Goal: Obtain resource: Obtain resource

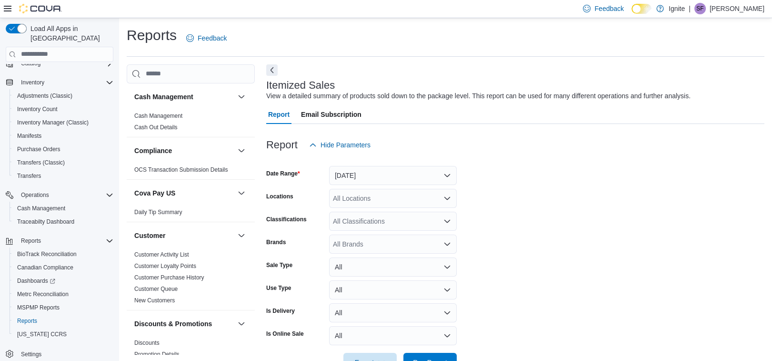
scroll to position [300, 0]
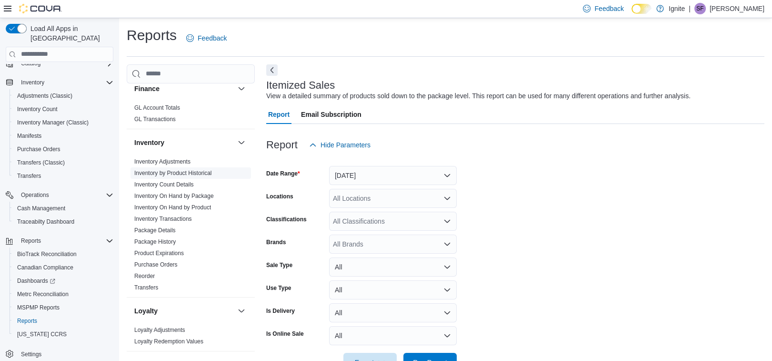
click at [182, 172] on link "Inventory by Product Historical" at bounding box center [173, 173] width 78 height 7
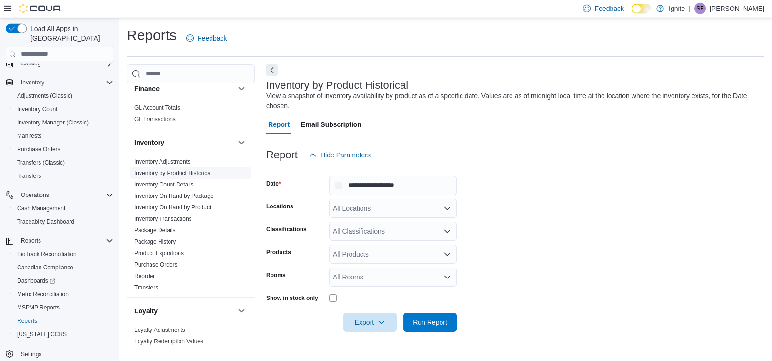
scroll to position [0, 0]
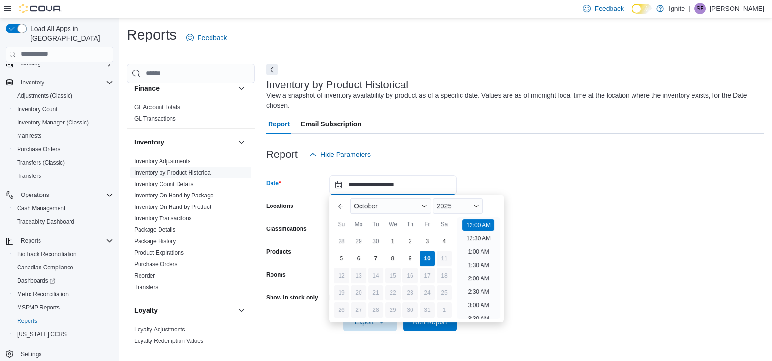
click at [402, 188] on input "**********" at bounding box center [393, 184] width 128 height 19
click at [336, 207] on button "Previous Month" at bounding box center [340, 205] width 15 height 15
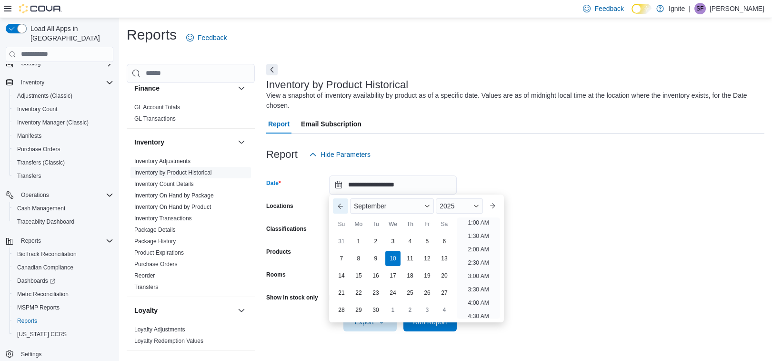
scroll to position [1, 0]
click at [336, 207] on button "Previous Month" at bounding box center [340, 205] width 15 height 15
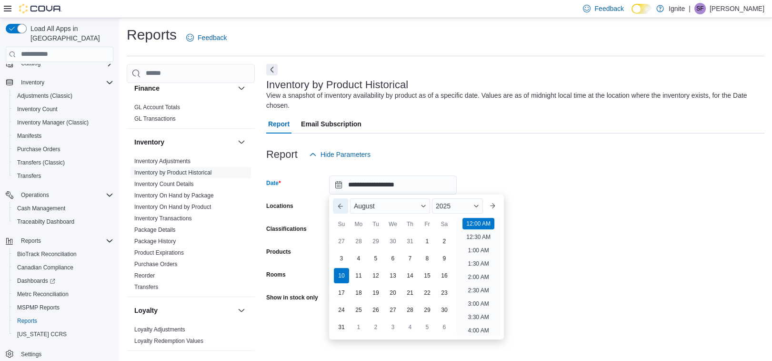
click at [336, 207] on button "Previous Month" at bounding box center [340, 205] width 15 height 15
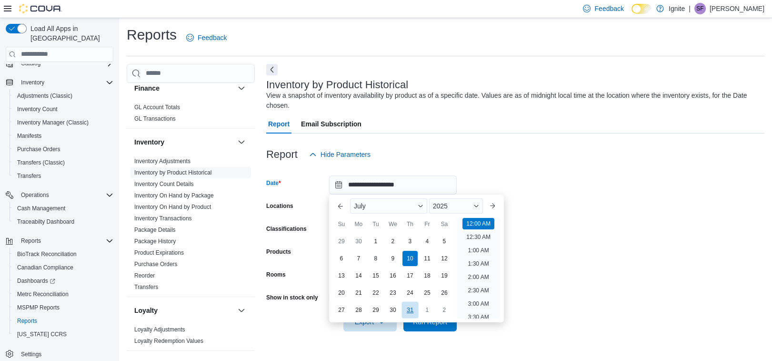
click at [413, 308] on div "31" at bounding box center [410, 309] width 17 height 17
click at [541, 215] on form "**********" at bounding box center [515, 247] width 498 height 167
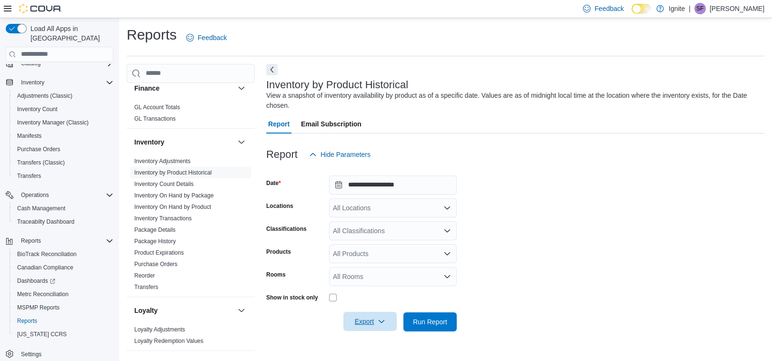
click at [366, 320] on span "Export" at bounding box center [370, 321] width 42 height 19
drag, startPoint x: 586, startPoint y: 257, endPoint x: 551, endPoint y: 254, distance: 34.9
click at [576, 258] on form "**********" at bounding box center [515, 247] width 498 height 167
click at [441, 208] on div "All Locations" at bounding box center [393, 207] width 128 height 19
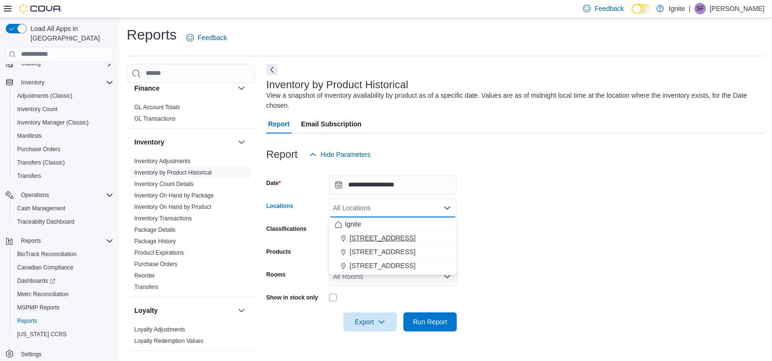
click at [354, 238] on span "[STREET_ADDRESS]" at bounding box center [383, 238] width 66 height 10
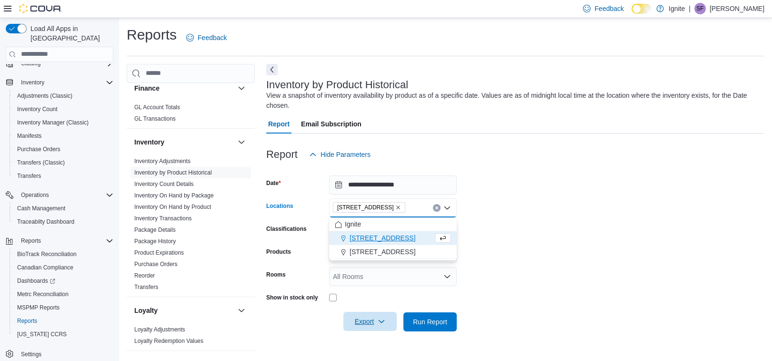
click at [367, 323] on span "Export" at bounding box center [370, 321] width 42 height 19
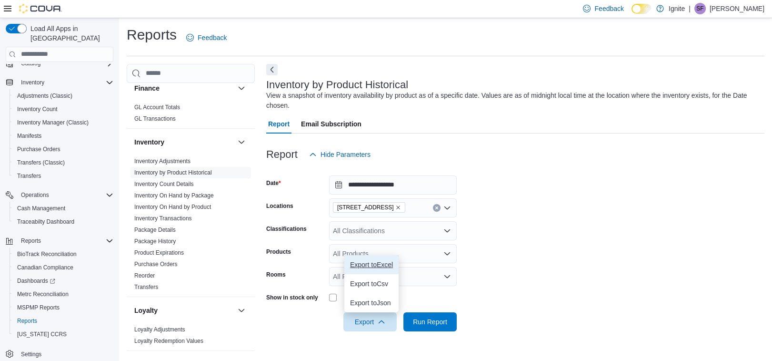
click at [364, 264] on span "Export to Excel" at bounding box center [371, 265] width 43 height 8
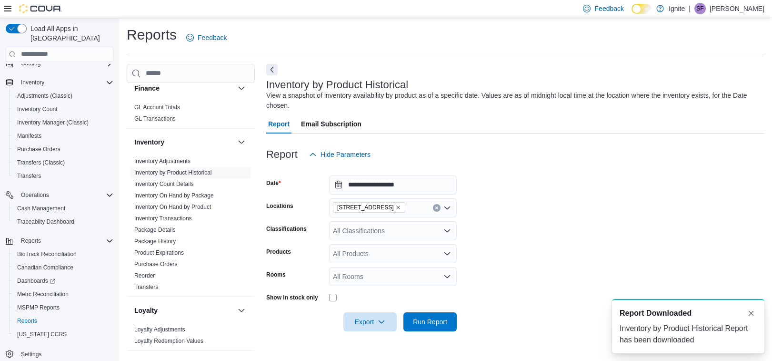
scroll to position [0, 0]
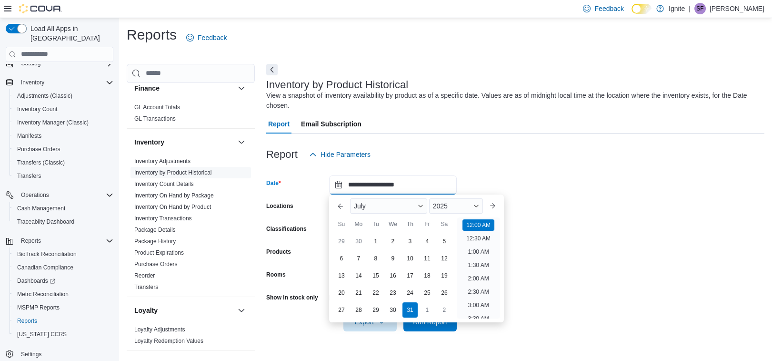
click at [415, 182] on input "**********" at bounding box center [393, 184] width 128 height 19
click at [355, 240] on div "30" at bounding box center [358, 241] width 17 height 17
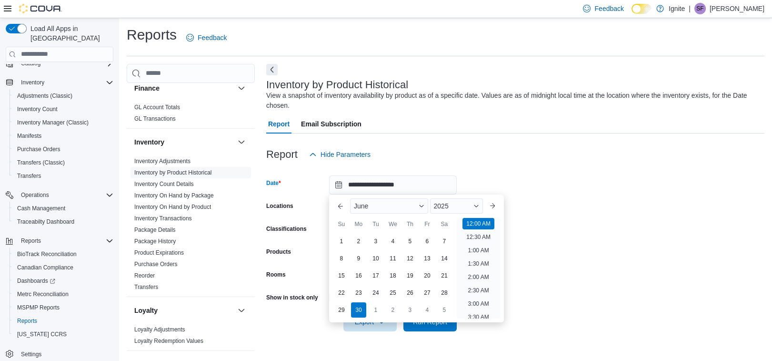
click at [599, 180] on form "**********" at bounding box center [515, 247] width 498 height 167
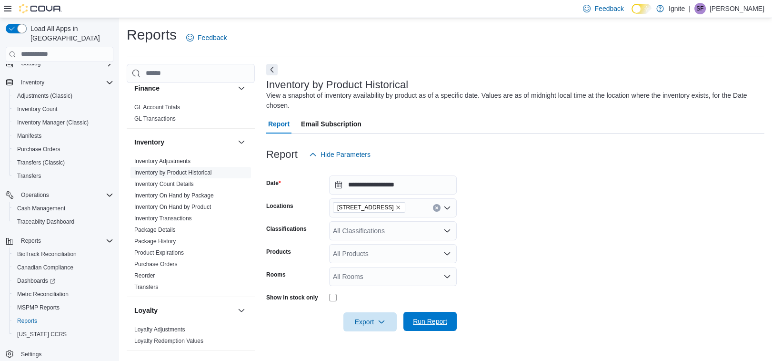
click at [438, 319] on span "Run Report" at bounding box center [430, 321] width 34 height 10
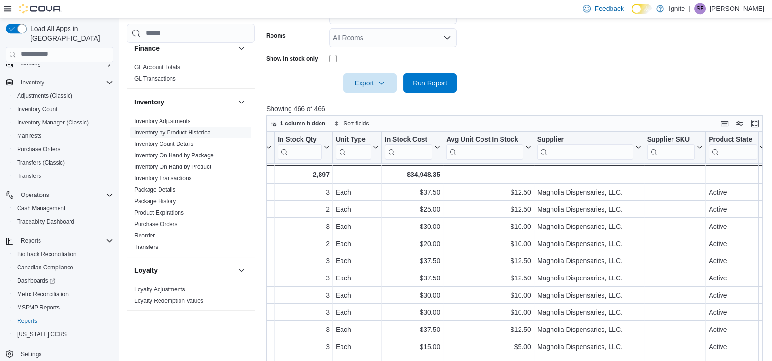
scroll to position [290, 0]
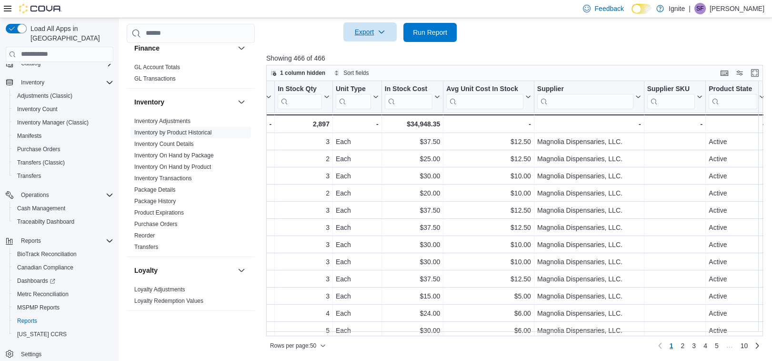
click at [362, 33] on span "Export" at bounding box center [370, 31] width 42 height 19
click at [357, 52] on span "Export to Excel" at bounding box center [371, 52] width 43 height 8
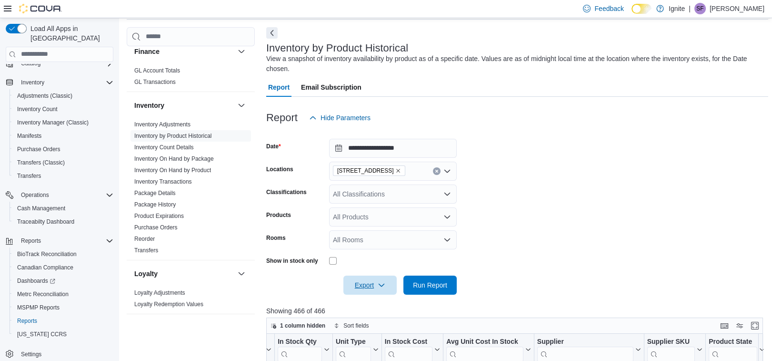
scroll to position [0, 0]
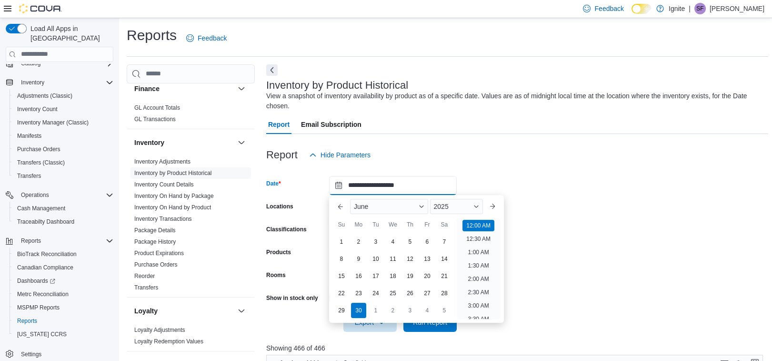
click at [421, 185] on input "**********" at bounding box center [393, 185] width 128 height 19
click at [340, 207] on button "Previous Month" at bounding box center [340, 206] width 15 height 15
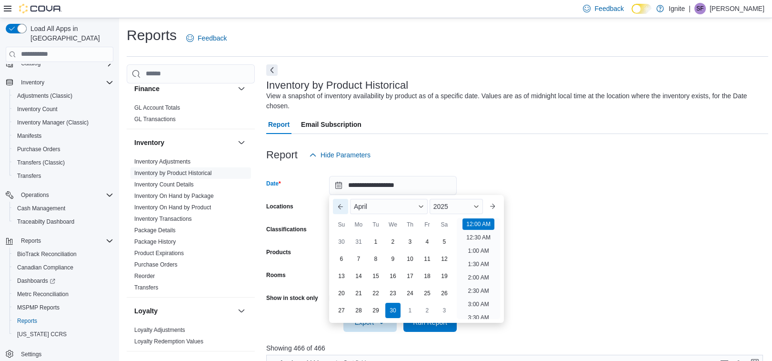
click at [340, 207] on button "Previous Month" at bounding box center [340, 206] width 15 height 15
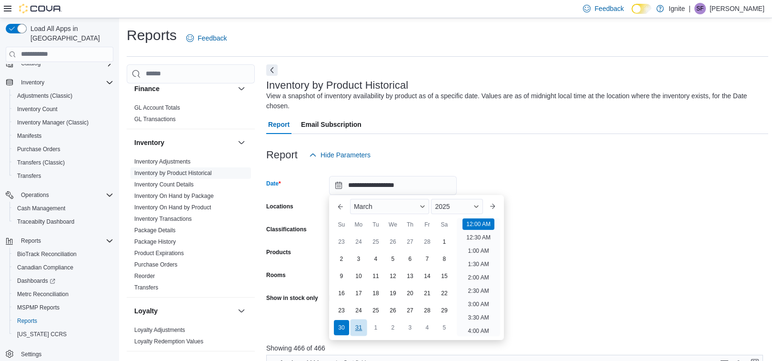
click at [360, 325] on div "31" at bounding box center [358, 327] width 17 height 17
click at [534, 214] on form "**********" at bounding box center [517, 247] width 502 height 167
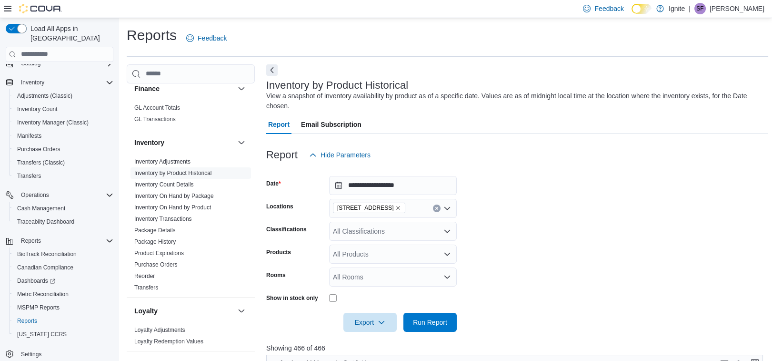
scroll to position [51, 0]
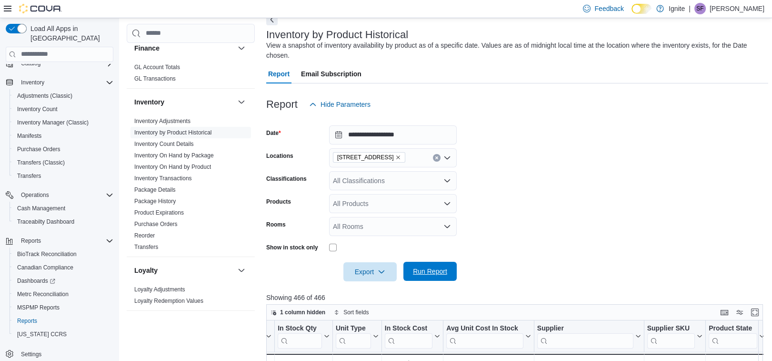
click at [435, 271] on span "Run Report" at bounding box center [430, 271] width 34 height 10
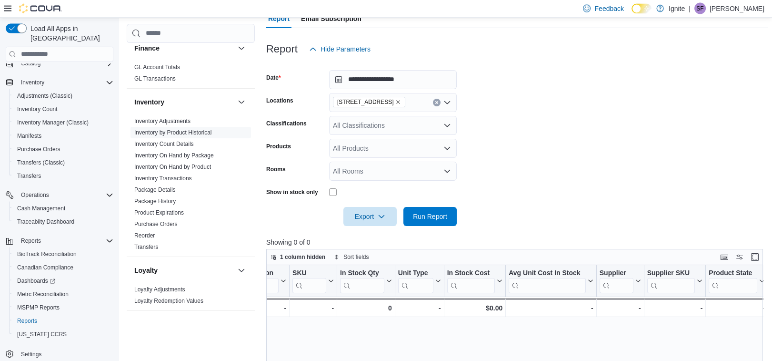
scroll to position [101, 0]
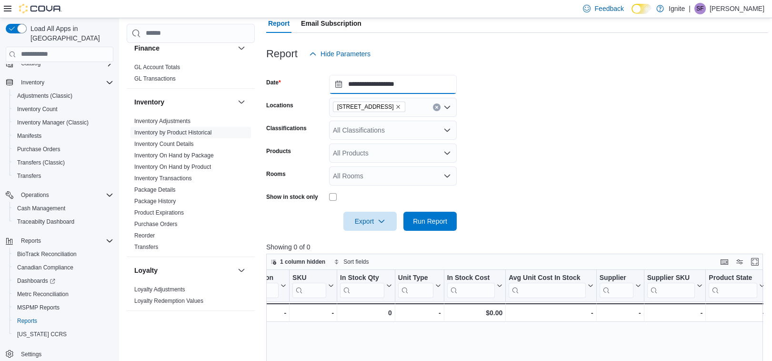
click at [436, 85] on input "**********" at bounding box center [393, 84] width 128 height 19
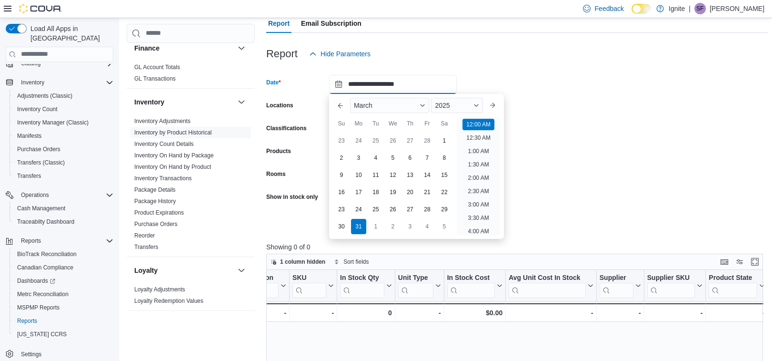
scroll to position [29, 0]
click at [490, 103] on button "Next month" at bounding box center [492, 105] width 15 height 15
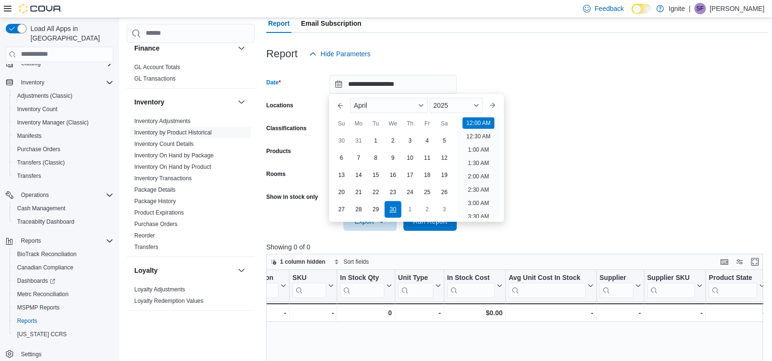
click at [389, 205] on div "30" at bounding box center [393, 209] width 17 height 17
click at [539, 161] on form "**********" at bounding box center [517, 146] width 502 height 167
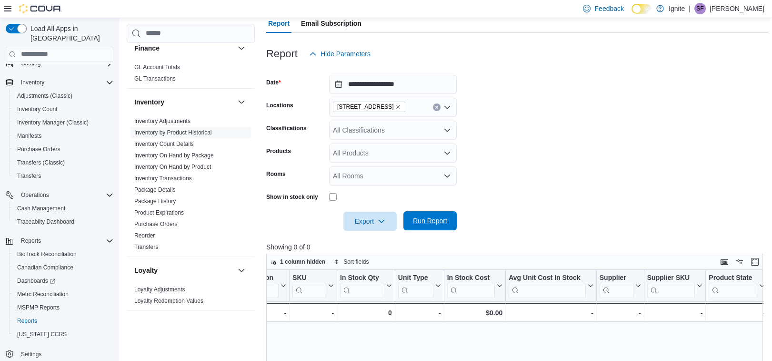
click at [413, 218] on span "Run Report" at bounding box center [430, 221] width 34 height 10
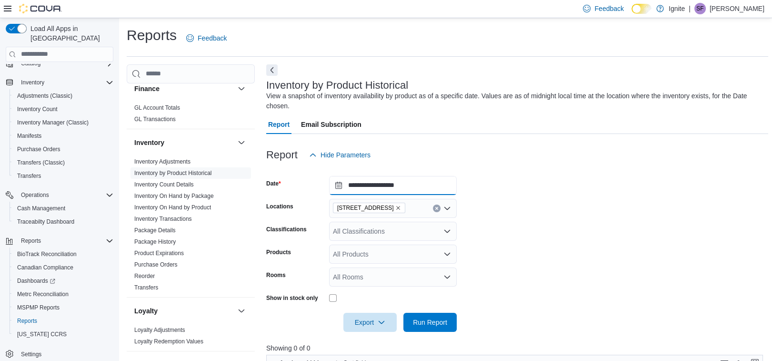
click at [429, 182] on input "**********" at bounding box center [393, 185] width 128 height 19
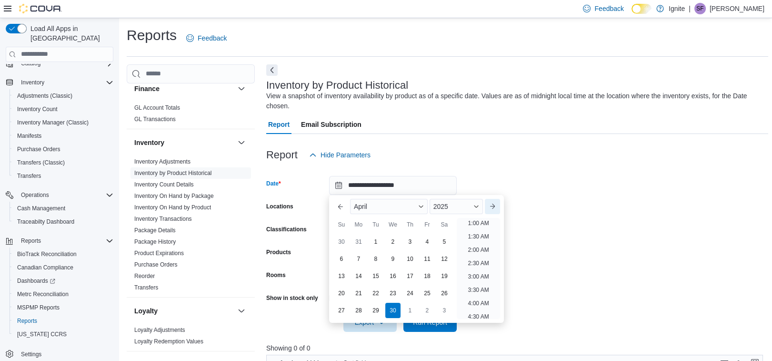
click at [494, 205] on button "Next month" at bounding box center [492, 206] width 15 height 15
click at [445, 309] on div "31" at bounding box center [444, 310] width 17 height 17
click at [534, 217] on form "**********" at bounding box center [517, 247] width 502 height 167
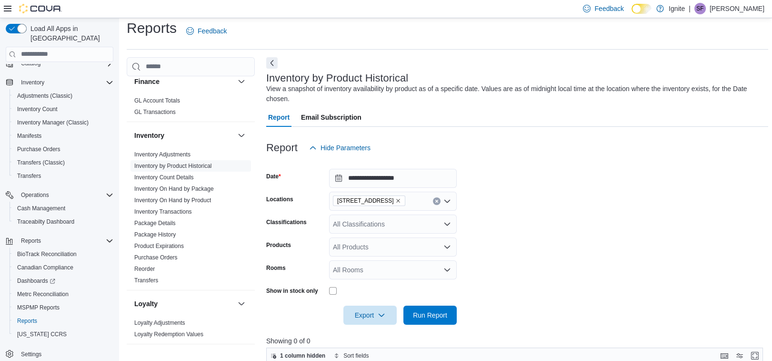
scroll to position [51, 0]
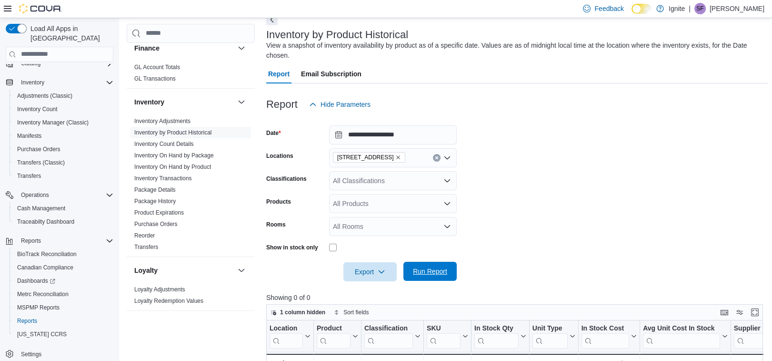
click at [423, 276] on span "Run Report" at bounding box center [430, 271] width 42 height 19
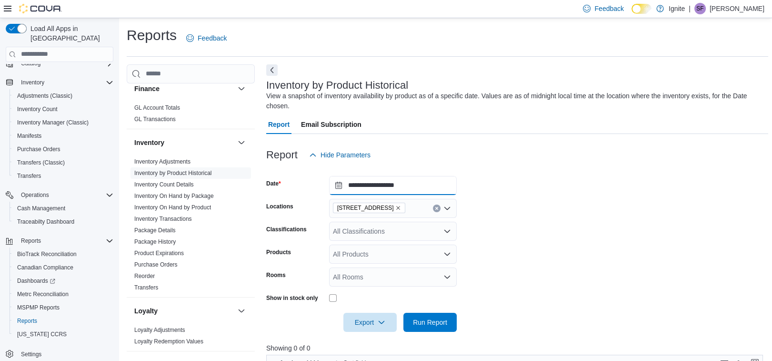
click at [438, 185] on input "**********" at bounding box center [393, 185] width 128 height 19
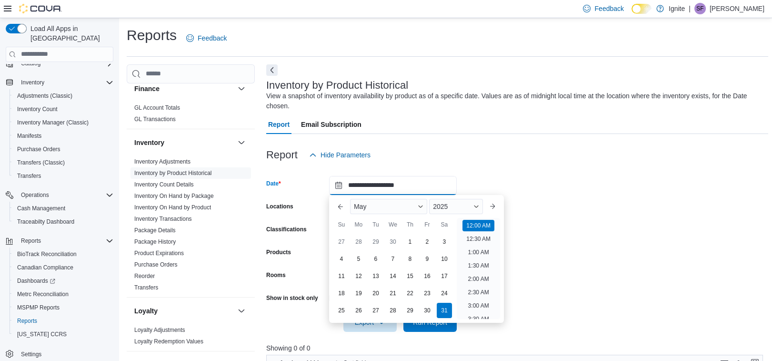
scroll to position [29, 0]
click at [493, 205] on button "Next month" at bounding box center [492, 206] width 15 height 15
type input "**********"
click at [355, 309] on div "30" at bounding box center [358, 310] width 17 height 17
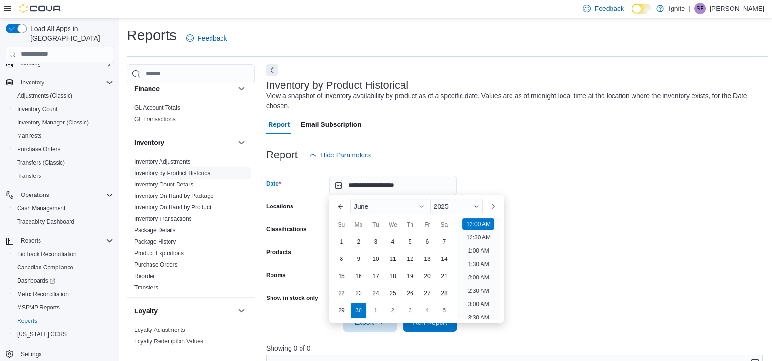
click at [543, 223] on form "**********" at bounding box center [517, 247] width 502 height 167
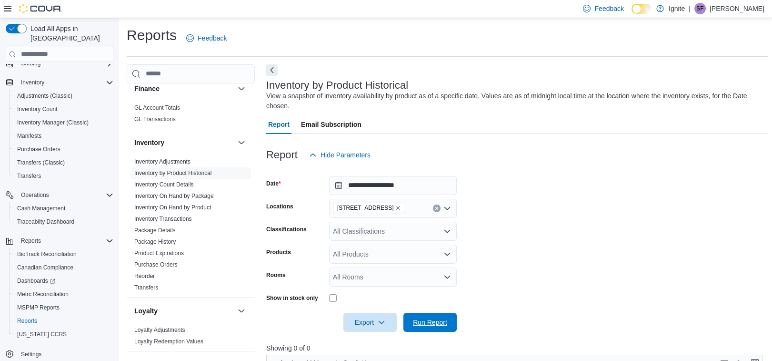
drag, startPoint x: 425, startPoint y: 319, endPoint x: 556, endPoint y: 260, distance: 142.9
click at [426, 319] on span "Run Report" at bounding box center [430, 322] width 34 height 10
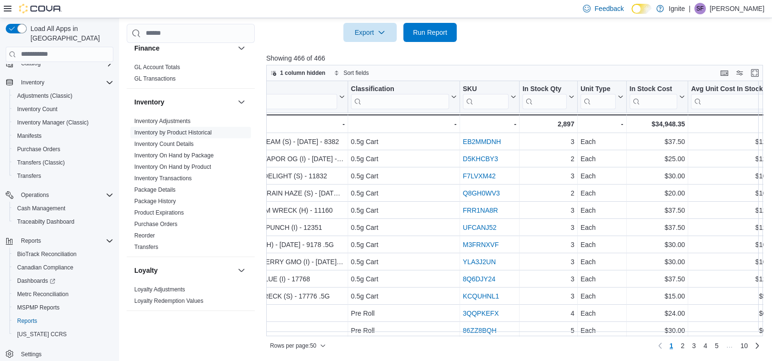
scroll to position [0, 177]
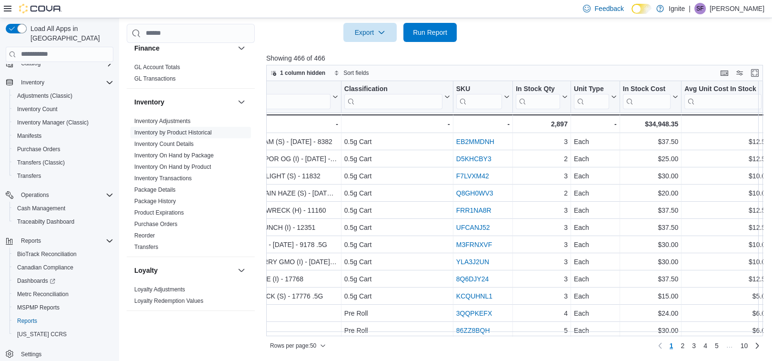
click at [547, 56] on p "Showing 466 of 466" at bounding box center [517, 58] width 502 height 10
click at [176, 177] on link "Inventory Transactions" at bounding box center [163, 178] width 58 height 7
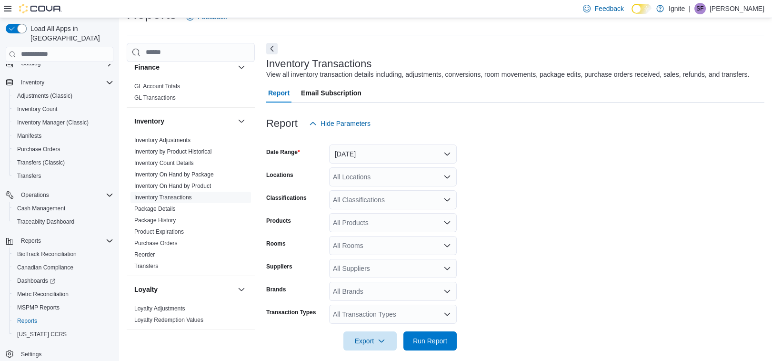
scroll to position [21, 0]
click at [398, 172] on div "All Locations" at bounding box center [393, 176] width 128 height 19
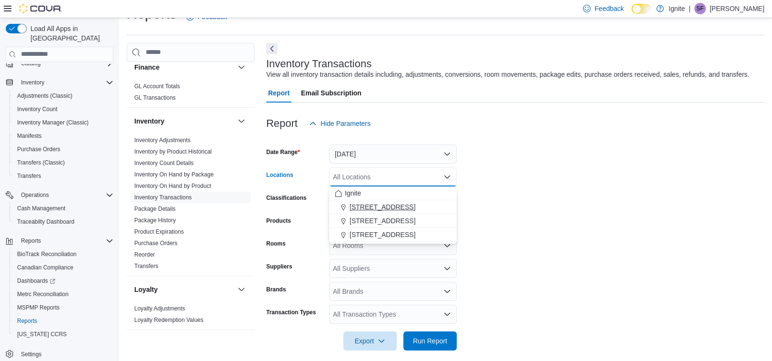
click at [370, 208] on span "[STREET_ADDRESS]" at bounding box center [383, 207] width 66 height 10
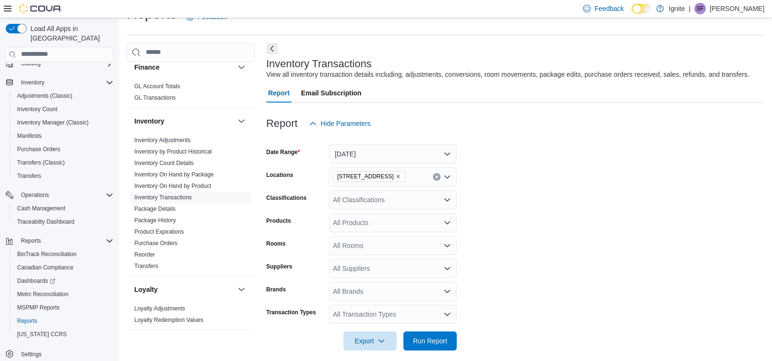
click at [505, 183] on form "Date Range [DATE] Locations [STREET_ADDRESS] Classifications All Classification…" at bounding box center [515, 241] width 498 height 217
click at [412, 156] on button "[DATE]" at bounding box center [393, 153] width 128 height 19
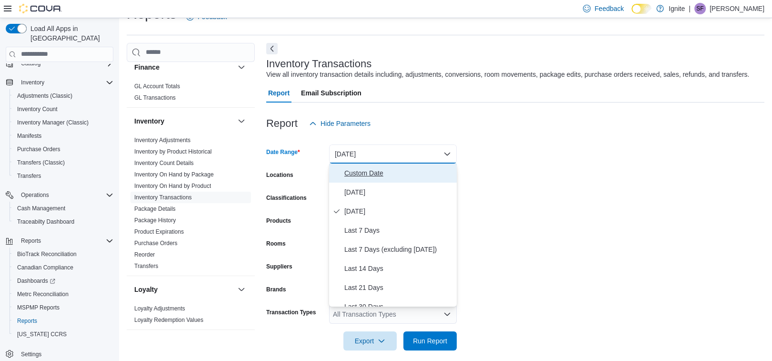
click at [352, 170] on span "Custom Date" at bounding box center [398, 172] width 109 height 11
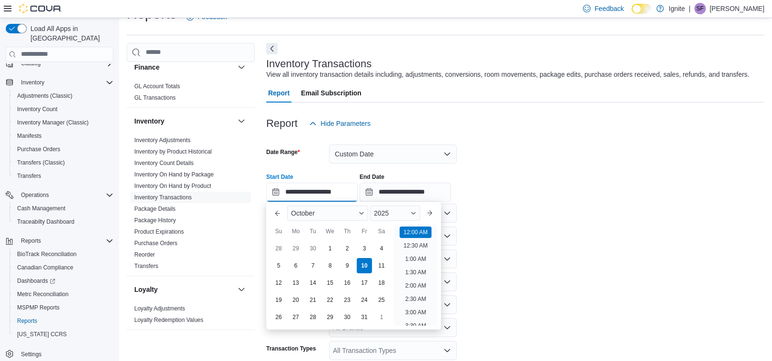
click at [332, 194] on input "**********" at bounding box center [311, 191] width 91 height 19
click at [278, 214] on button "Previous Month" at bounding box center [277, 212] width 15 height 15
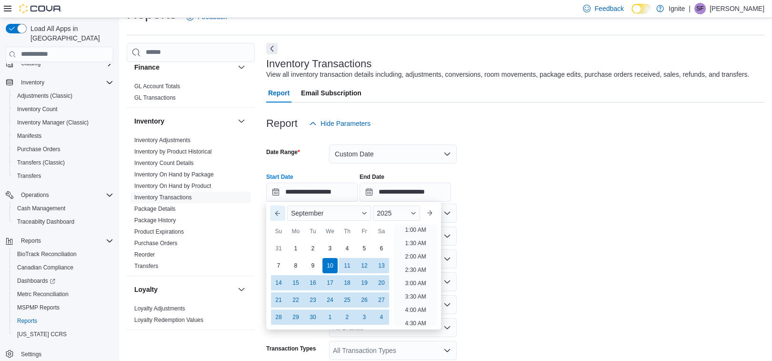
scroll to position [1, 0]
click at [278, 214] on button "Previous Month" at bounding box center [277, 212] width 15 height 15
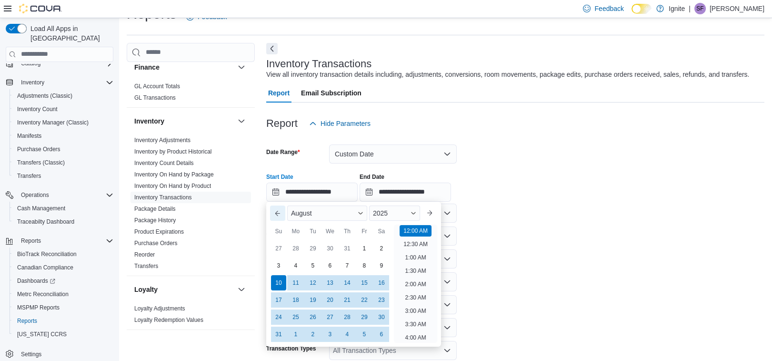
click at [278, 214] on button "Previous Month" at bounding box center [277, 212] width 15 height 15
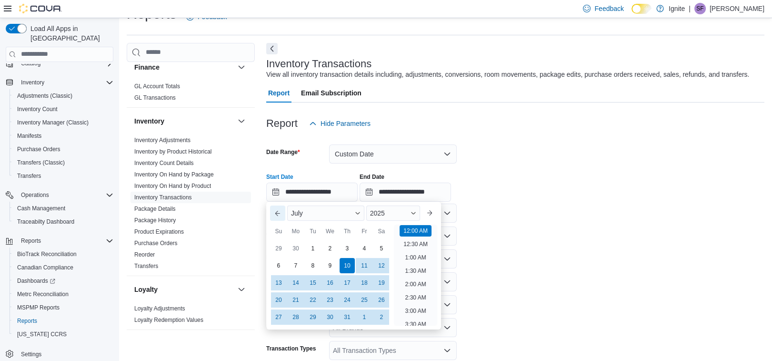
click at [278, 214] on button "Previous Month" at bounding box center [277, 212] width 15 height 15
click at [346, 245] on div "1" at bounding box center [347, 248] width 17 height 17
type input "**********"
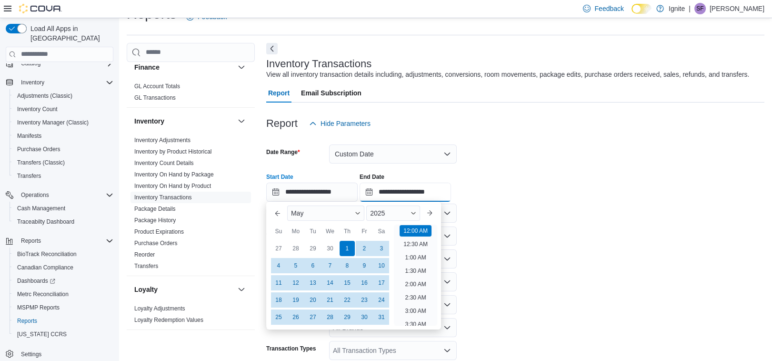
click at [402, 192] on input "**********" at bounding box center [405, 191] width 91 height 19
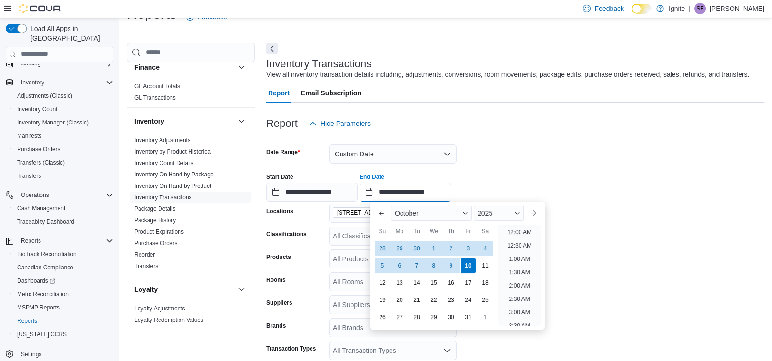
scroll to position [541, 0]
click at [378, 213] on button "Previous Month" at bounding box center [381, 212] width 15 height 15
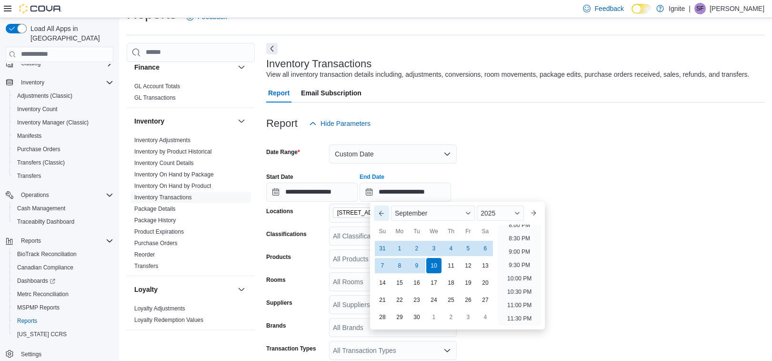
click at [378, 213] on button "Previous Month" at bounding box center [381, 212] width 15 height 15
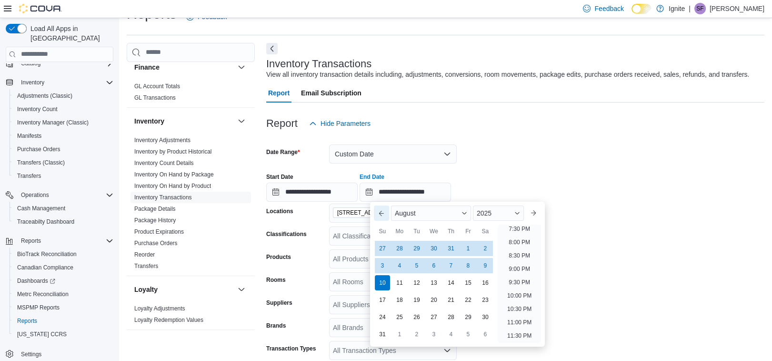
click at [378, 212] on button "Previous Month" at bounding box center [381, 212] width 15 height 15
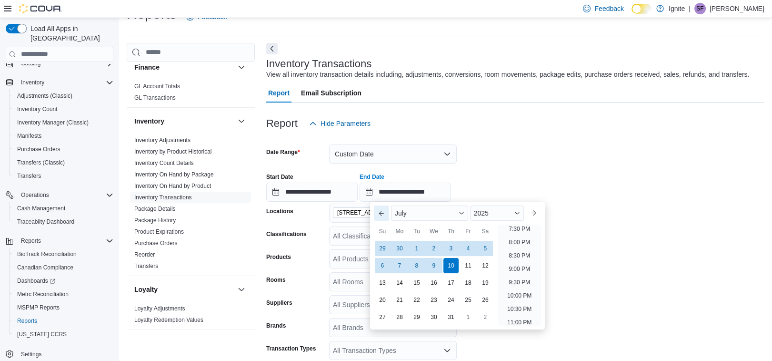
click at [378, 212] on button "Previous Month" at bounding box center [381, 212] width 15 height 15
click at [399, 316] on div "30" at bounding box center [399, 316] width 17 height 17
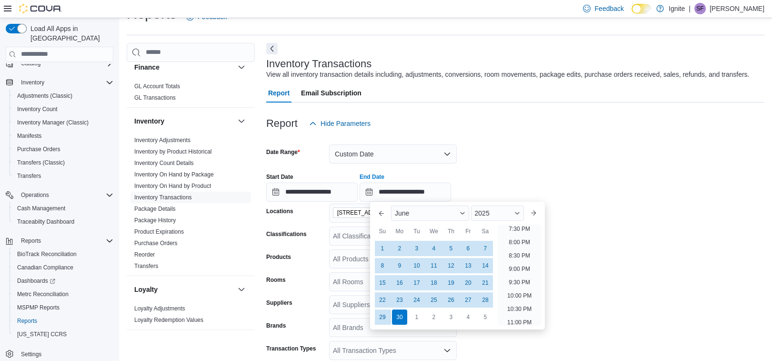
click at [536, 182] on div "**********" at bounding box center [515, 183] width 498 height 36
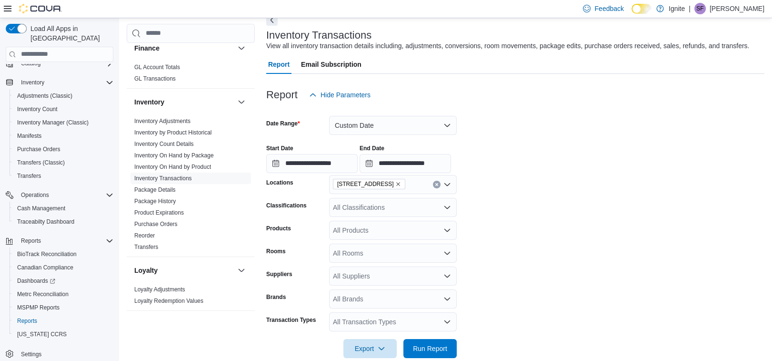
scroll to position [66, 0]
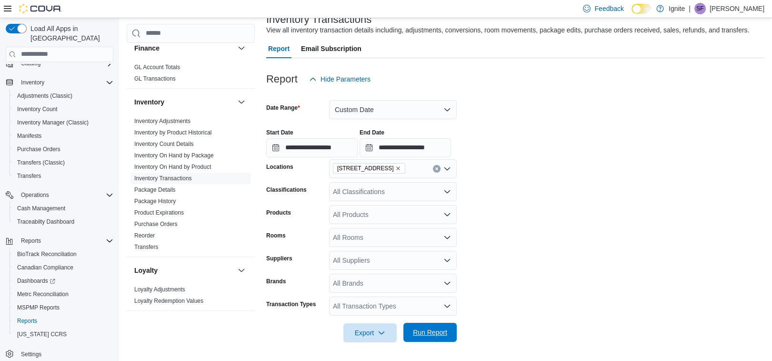
click at [422, 332] on span "Run Report" at bounding box center [430, 332] width 34 height 10
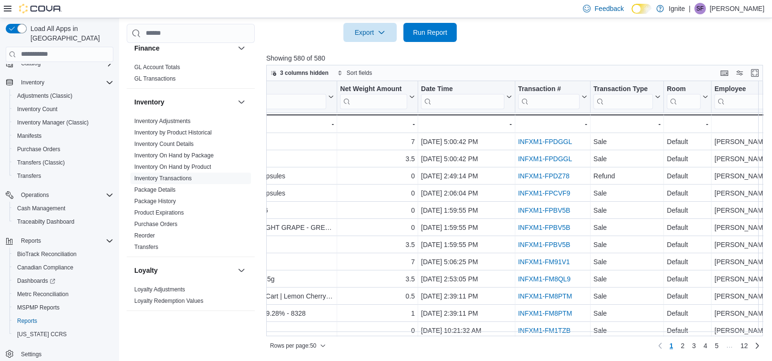
scroll to position [0, 363]
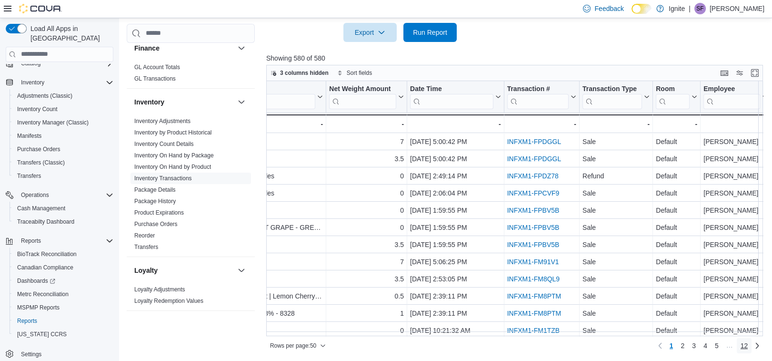
click at [749, 344] on span "12" at bounding box center [745, 346] width 8 height 10
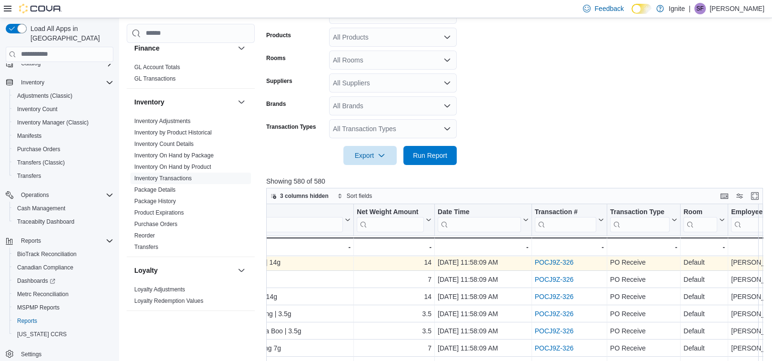
scroll to position [366, 0]
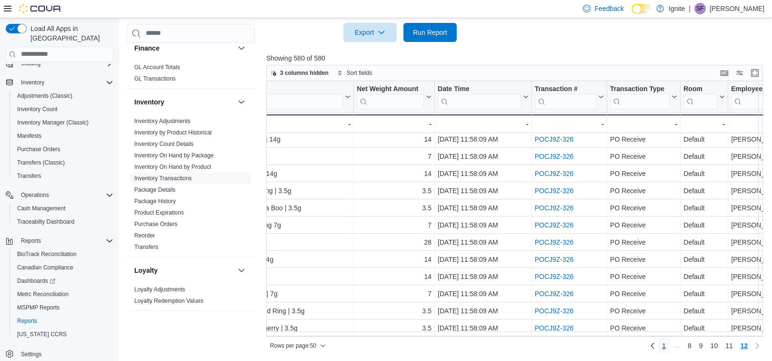
click at [666, 347] on span "1" at bounding box center [664, 346] width 4 height 10
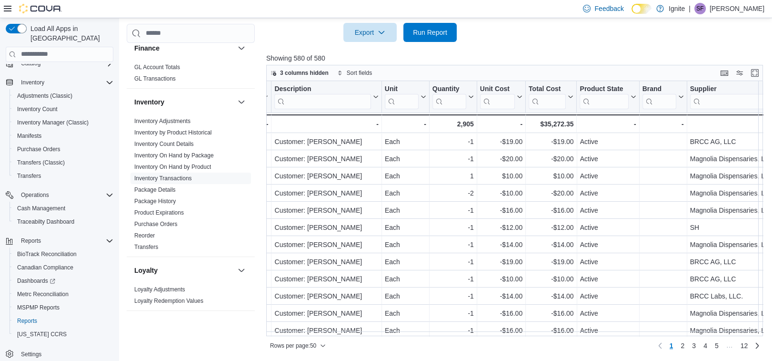
scroll to position [0, 983]
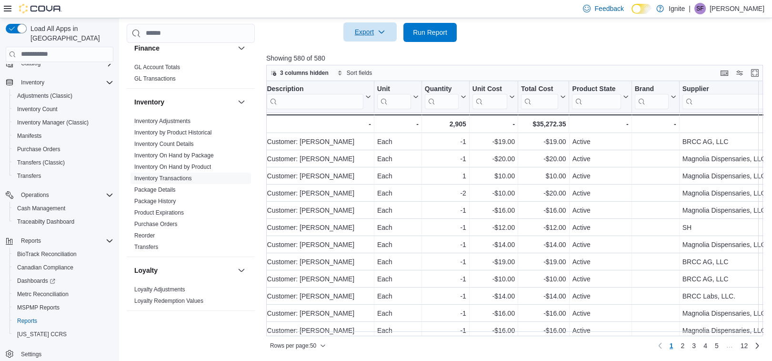
click at [359, 35] on span "Export" at bounding box center [370, 31] width 42 height 19
click at [374, 51] on span "Export to Excel" at bounding box center [371, 52] width 43 height 8
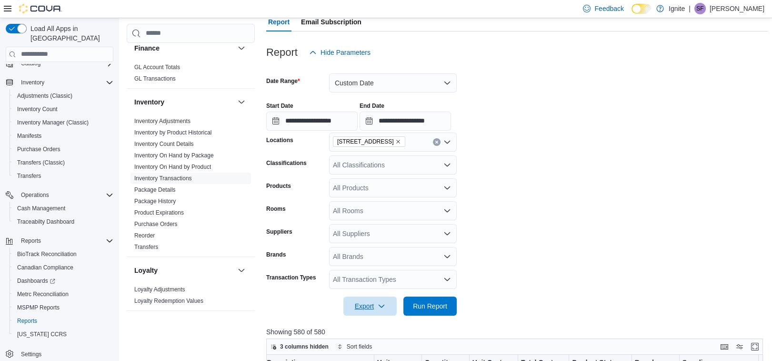
scroll to position [113, 0]
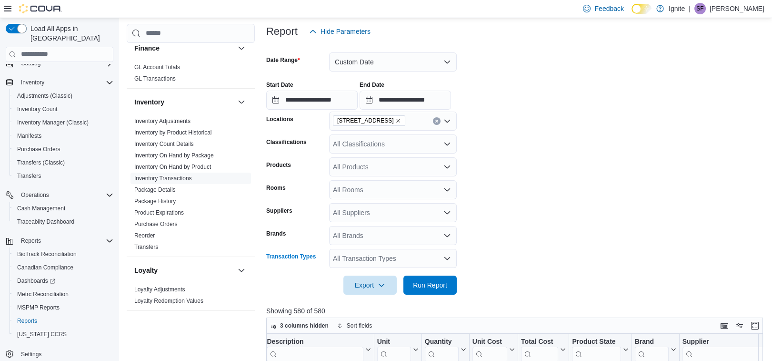
click at [446, 257] on icon "Open list of options" at bounding box center [448, 258] width 6 height 3
click at [354, 215] on span "Po Receive" at bounding box center [393, 216] width 116 height 10
click at [518, 243] on form "**********" at bounding box center [517, 167] width 502 height 253
click at [363, 283] on span "Export" at bounding box center [370, 284] width 42 height 19
click at [361, 225] on span "Export to Excel" at bounding box center [371, 228] width 43 height 8
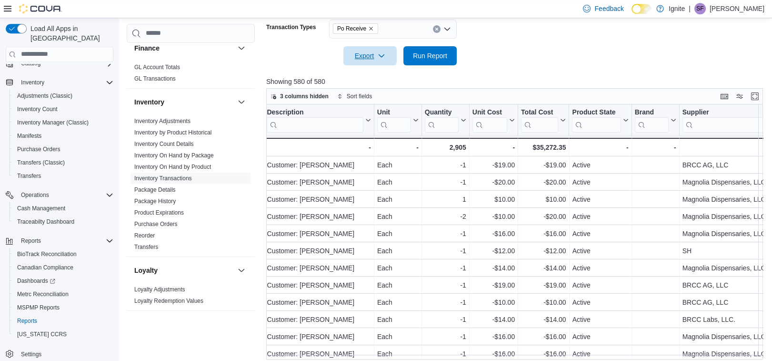
scroll to position [366, 0]
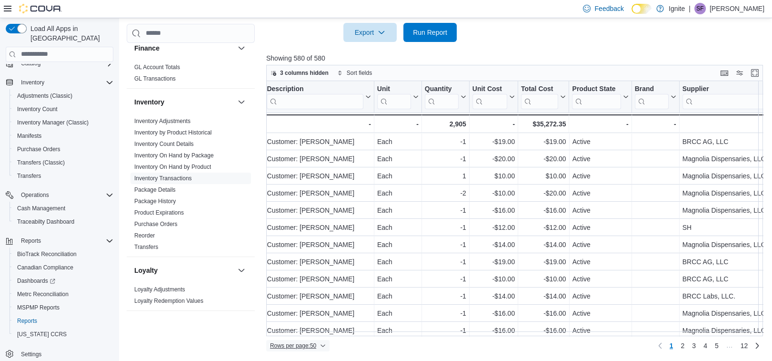
click at [323, 345] on icon "button" at bounding box center [323, 346] width 6 height 6
click at [310, 328] on span "100 rows" at bounding box center [310, 327] width 30 height 8
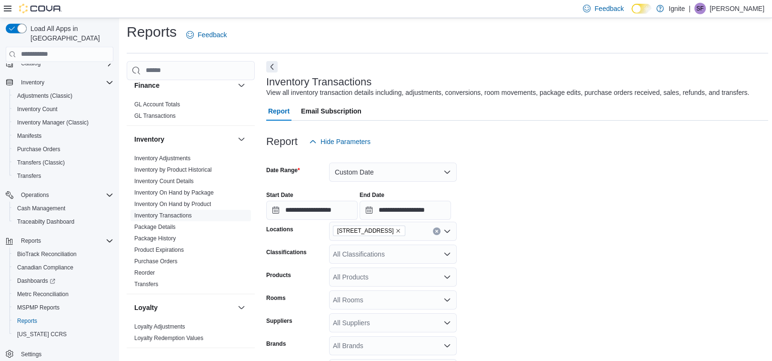
scroll to position [0, 0]
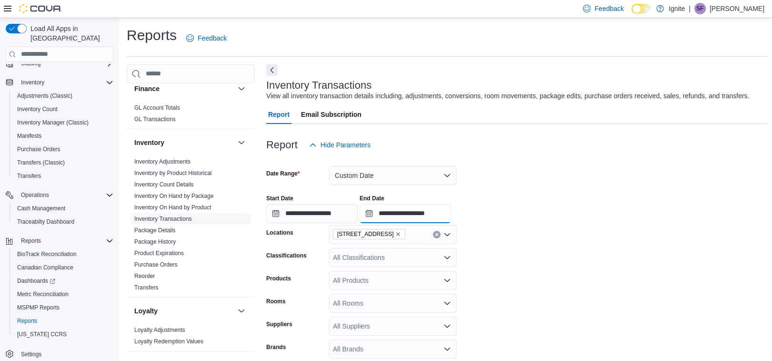
click at [435, 214] on input "**********" at bounding box center [405, 213] width 91 height 19
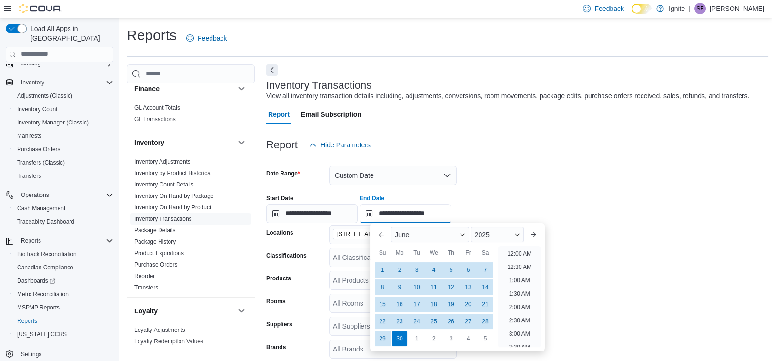
scroll to position [541, 0]
click at [379, 235] on button "Previous Month" at bounding box center [381, 234] width 15 height 15
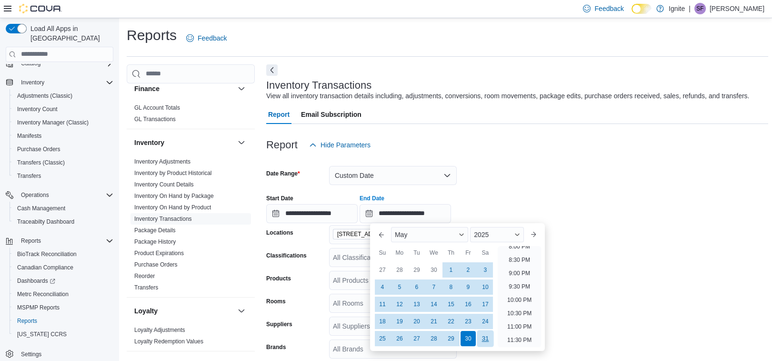
click at [483, 341] on div "31" at bounding box center [485, 338] width 17 height 17
click at [601, 206] on div "**********" at bounding box center [517, 205] width 502 height 36
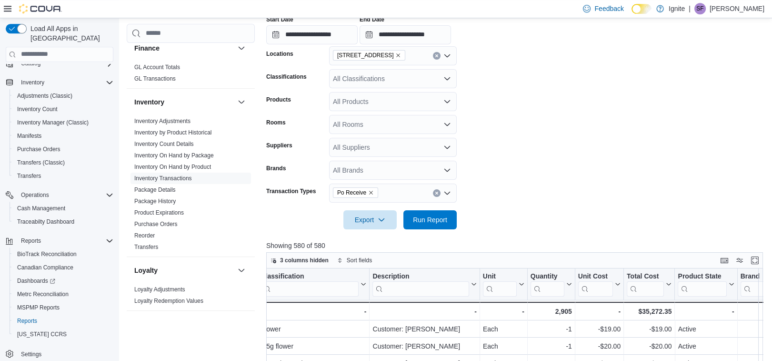
scroll to position [202, 0]
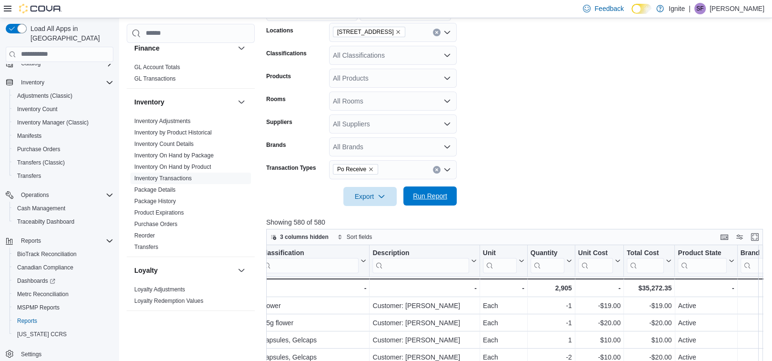
click at [420, 204] on span "Run Report" at bounding box center [430, 195] width 42 height 19
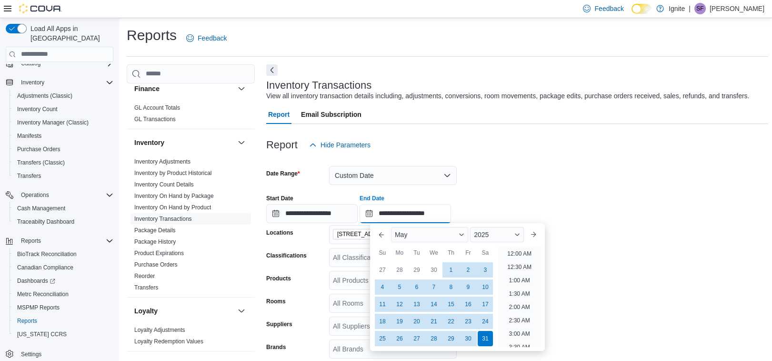
click at [429, 211] on input "**********" at bounding box center [405, 213] width 91 height 19
click at [534, 233] on button "Next month" at bounding box center [533, 234] width 15 height 15
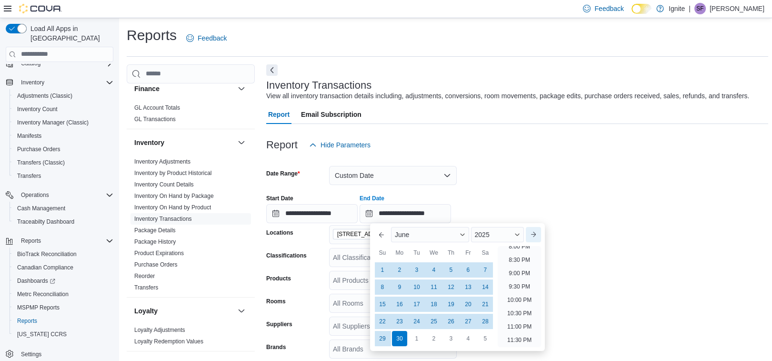
click at [534, 233] on button "Next month" at bounding box center [533, 234] width 15 height 15
click at [534, 232] on button "Next month" at bounding box center [533, 234] width 15 height 15
type input "**********"
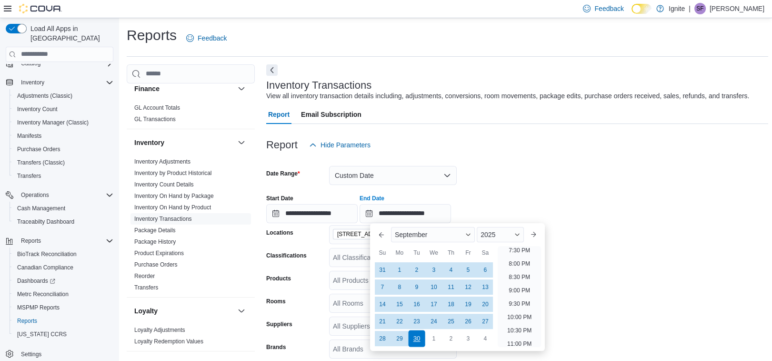
click at [419, 336] on div "30" at bounding box center [416, 338] width 17 height 17
click at [586, 179] on form "**********" at bounding box center [517, 280] width 502 height 253
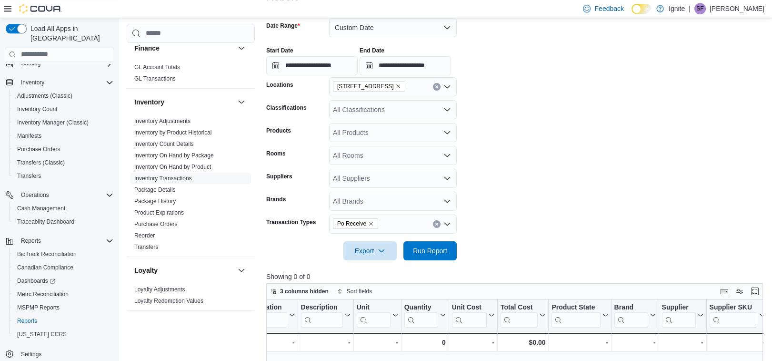
scroll to position [152, 0]
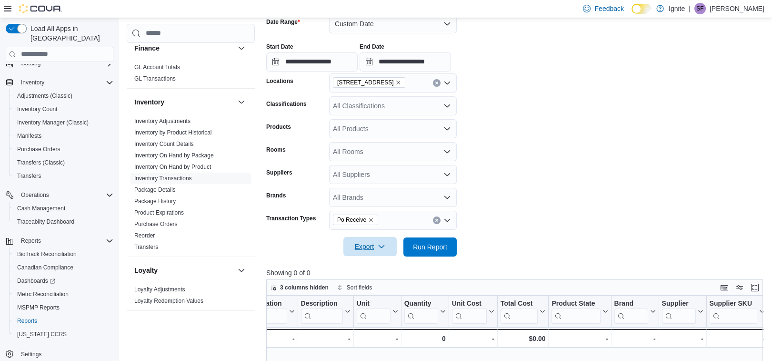
click at [380, 246] on icon "button" at bounding box center [382, 247] width 8 height 8
click at [366, 284] on span "Export to Csv" at bounding box center [371, 285] width 43 height 8
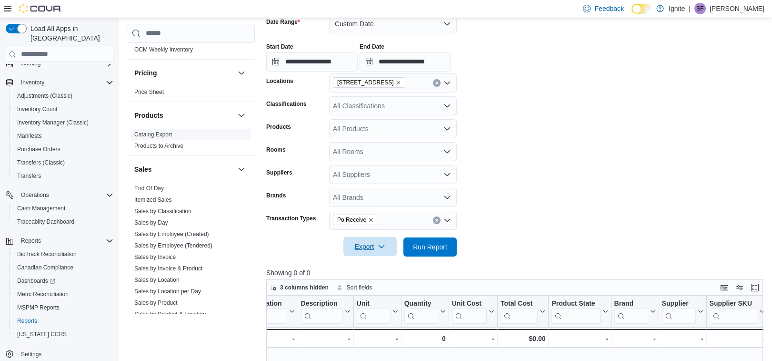
scroll to position [601, 0]
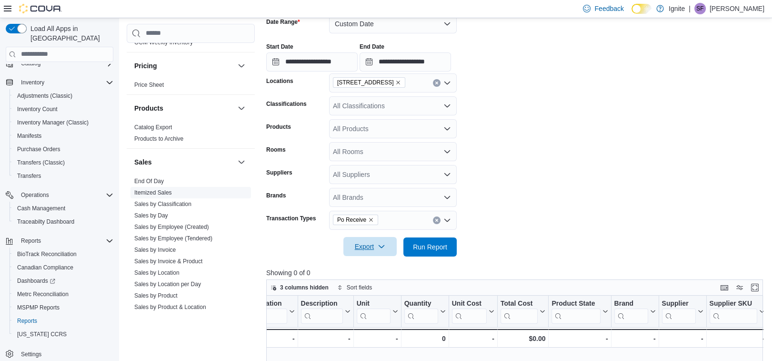
click at [168, 193] on link "Itemized Sales" at bounding box center [153, 192] width 38 height 7
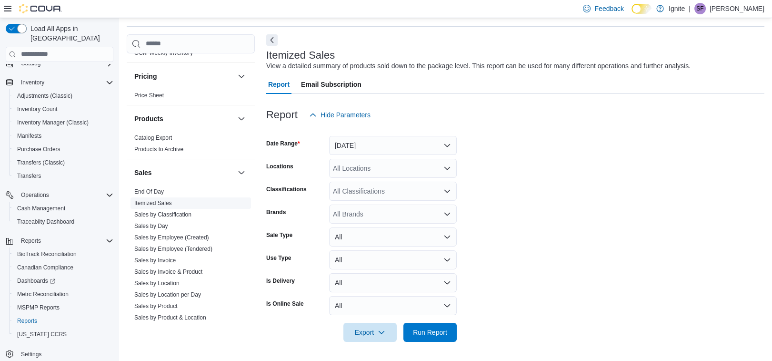
scroll to position [30, 0]
click at [432, 146] on button "[DATE]" at bounding box center [393, 145] width 128 height 19
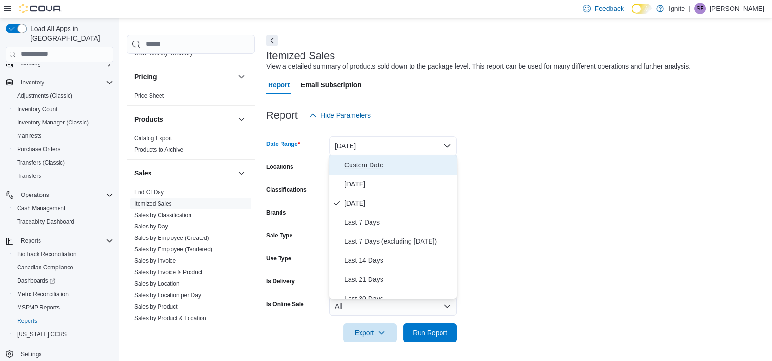
click at [357, 167] on span "Custom Date" at bounding box center [398, 164] width 109 height 11
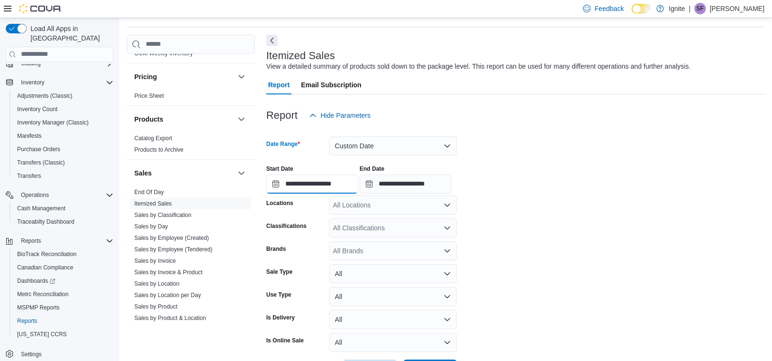
click at [275, 185] on input "**********" at bounding box center [311, 183] width 91 height 19
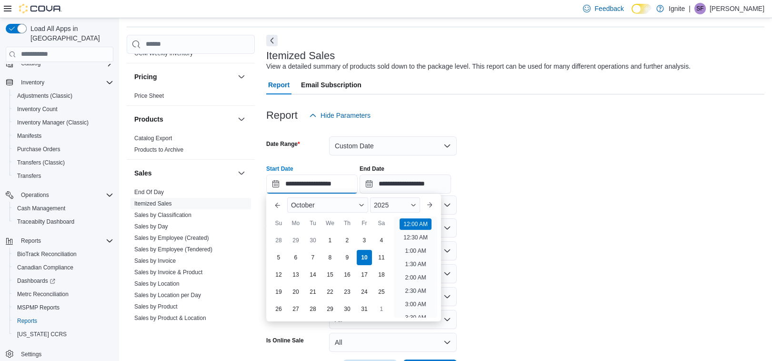
scroll to position [29, 0]
click at [280, 201] on button "Previous Month" at bounding box center [277, 204] width 15 height 15
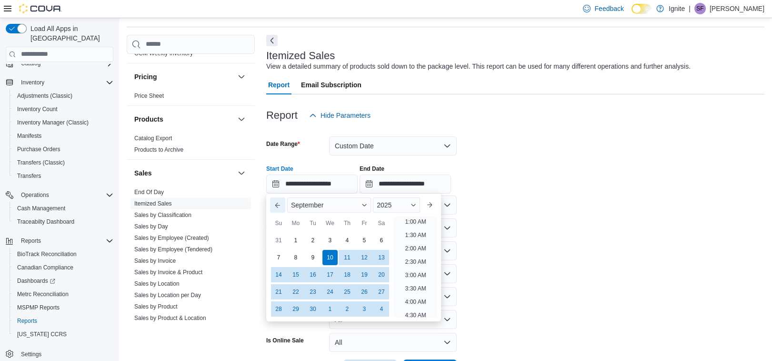
scroll to position [1, 0]
click at [280, 201] on button "Previous Month" at bounding box center [277, 204] width 15 height 15
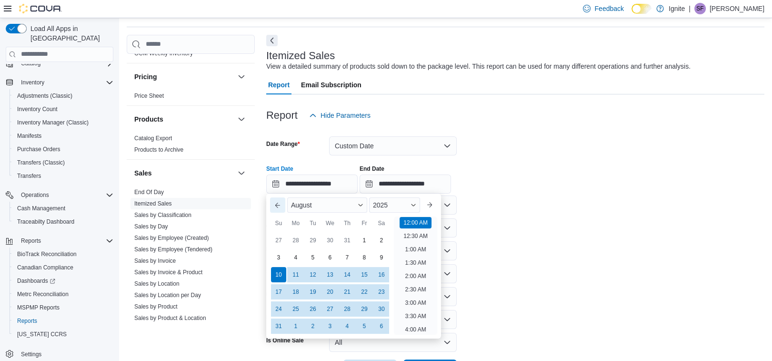
click at [280, 201] on button "Previous Month" at bounding box center [277, 204] width 15 height 15
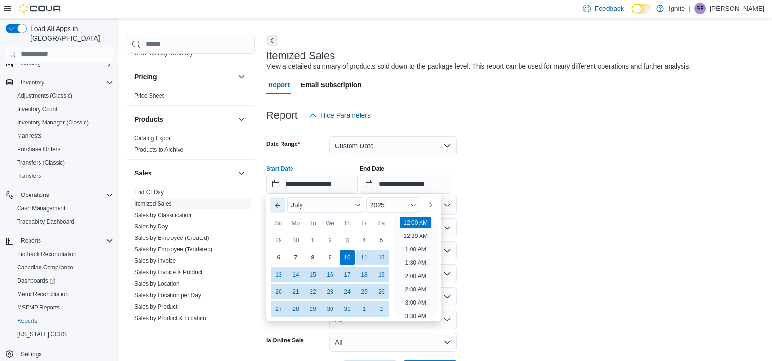
click at [280, 201] on button "Previous Month" at bounding box center [277, 204] width 15 height 15
click at [349, 240] on div "1" at bounding box center [347, 240] width 17 height 17
type input "**********"
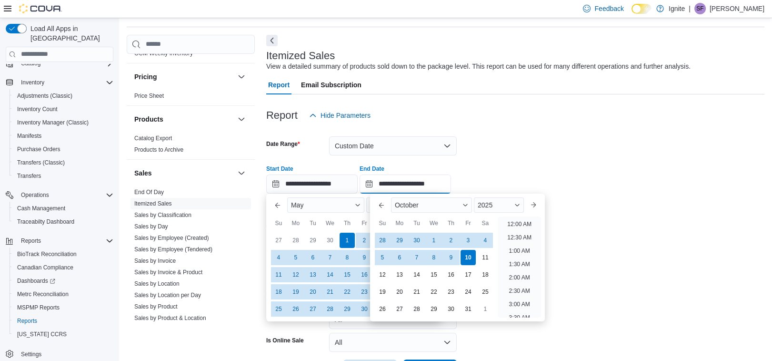
click at [382, 184] on input "**********" at bounding box center [405, 183] width 91 height 19
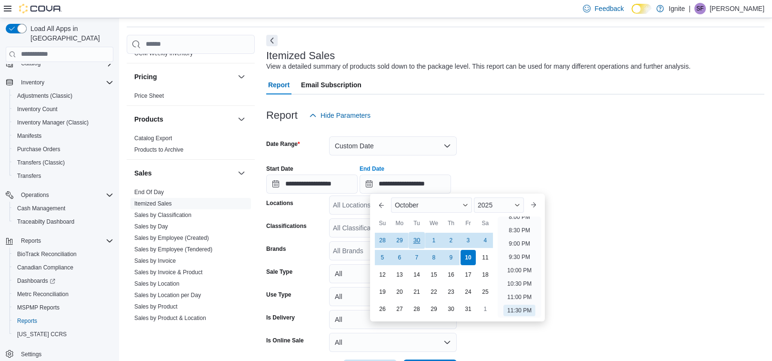
click at [416, 239] on div "30" at bounding box center [416, 240] width 17 height 17
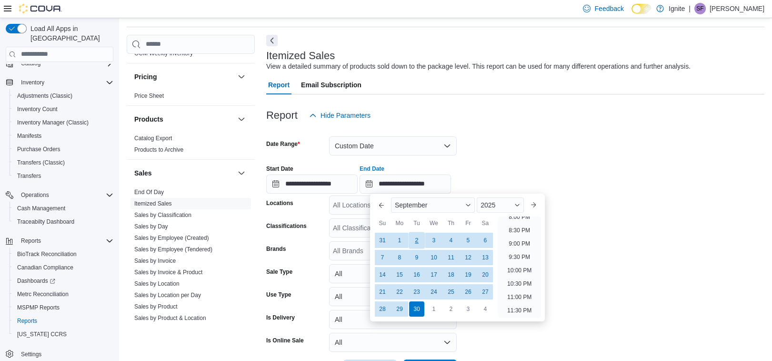
type input "**********"
click at [536, 146] on form "**********" at bounding box center [515, 251] width 498 height 253
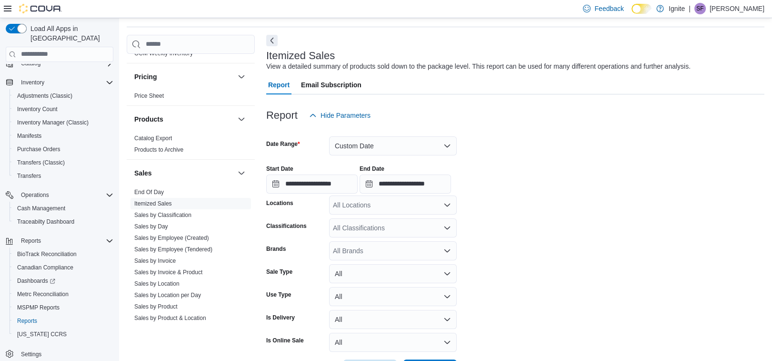
click at [448, 203] on icon "Open list of options" at bounding box center [448, 205] width 8 height 8
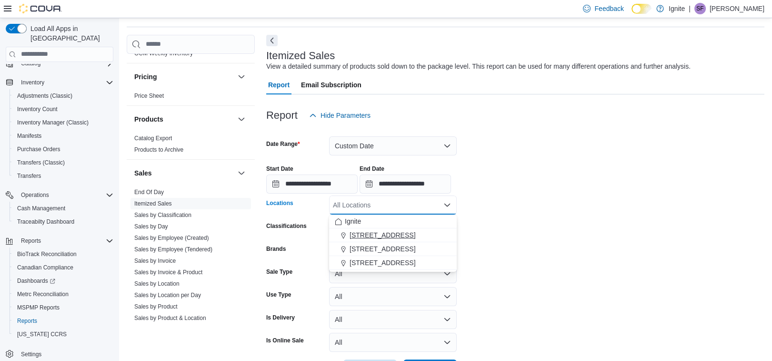
click at [374, 233] on span "[STREET_ADDRESS]" at bounding box center [383, 235] width 66 height 10
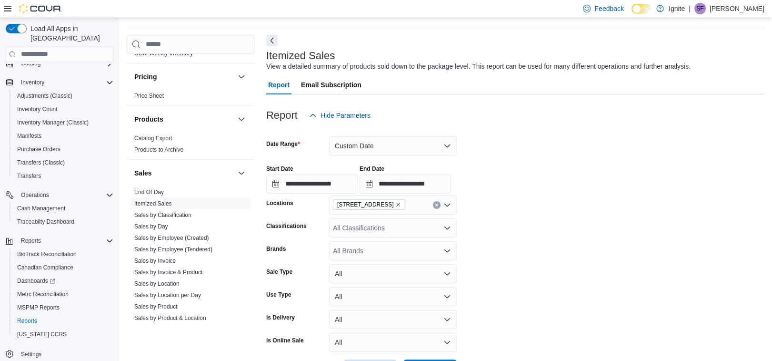
click at [506, 193] on div at bounding box center [515, 194] width 498 height 2
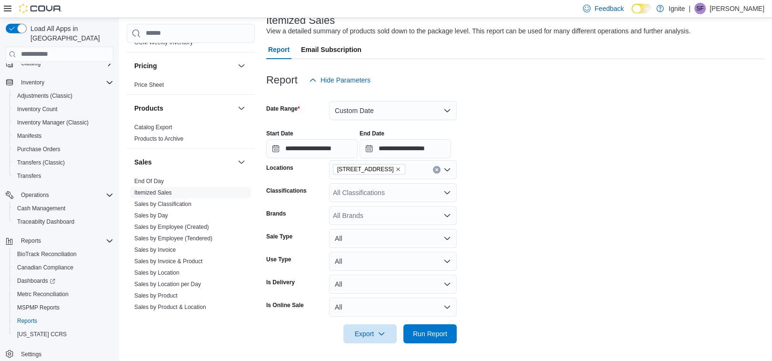
scroll to position [66, 0]
click at [365, 332] on span "Export" at bounding box center [370, 332] width 42 height 19
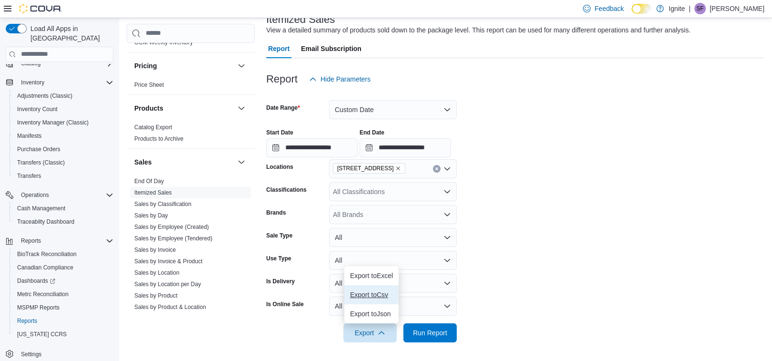
click at [364, 294] on span "Export to Csv" at bounding box center [371, 295] width 43 height 8
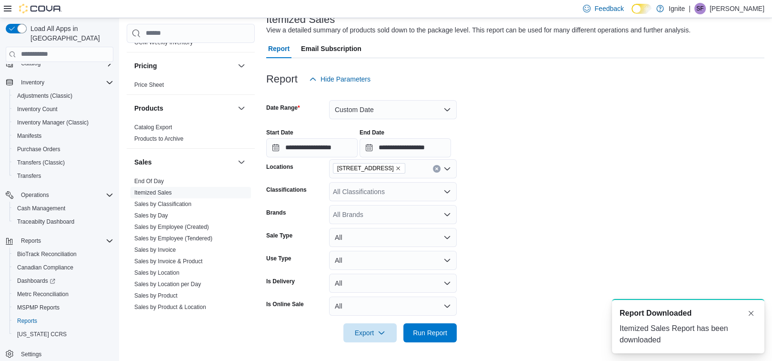
scroll to position [0, 0]
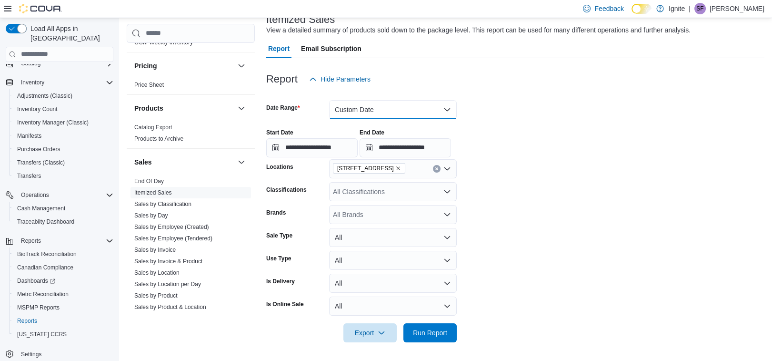
click at [393, 112] on button "Custom Date" at bounding box center [393, 109] width 128 height 19
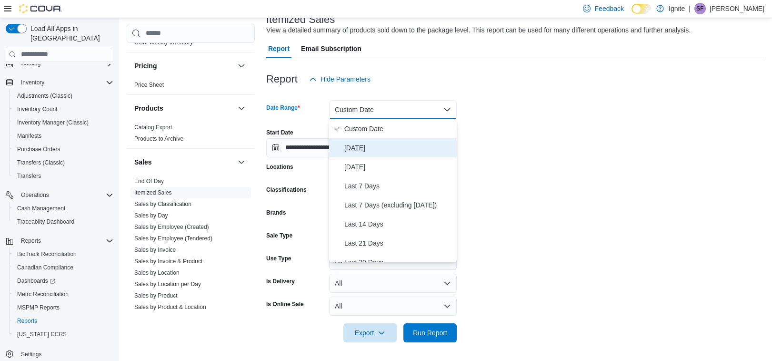
click at [358, 148] on span "[DATE]" at bounding box center [398, 147] width 109 height 11
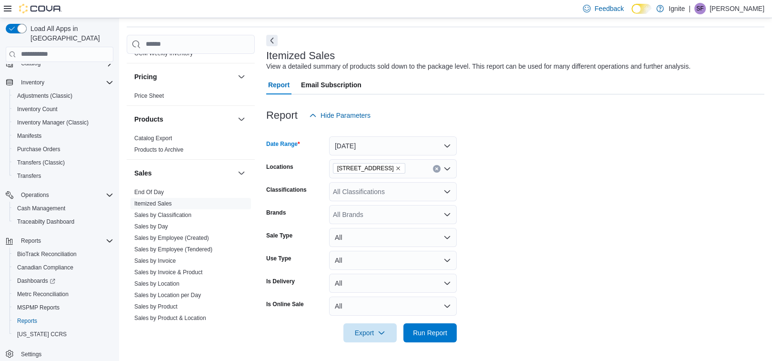
click at [395, 167] on icon "Remove 2172 A Street from selection in this group" at bounding box center [398, 168] width 6 height 6
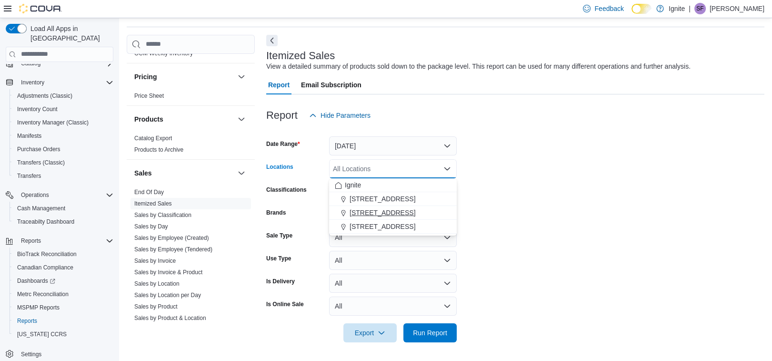
click at [370, 211] on span "[STREET_ADDRESS]" at bounding box center [383, 213] width 66 height 10
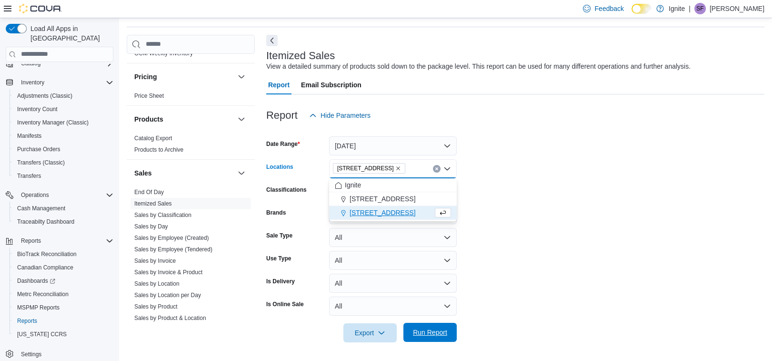
click at [421, 333] on span "Run Report" at bounding box center [430, 332] width 34 height 10
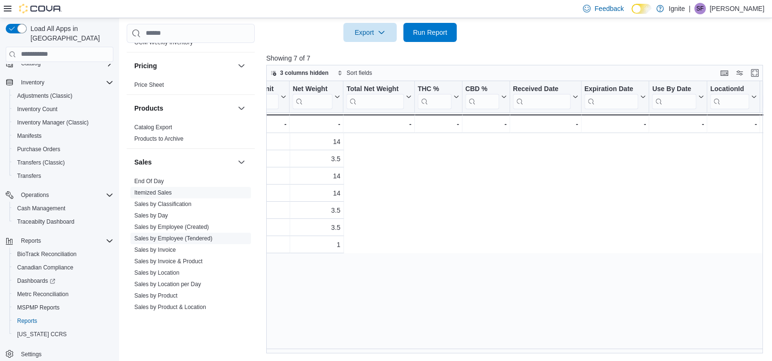
scroll to position [0, 1598]
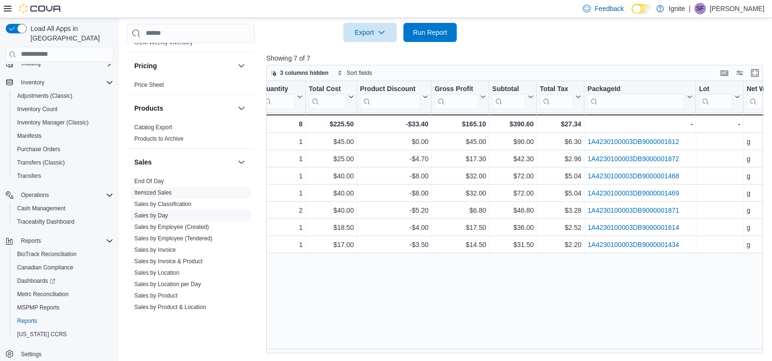
click at [153, 212] on span "Sales by Day" at bounding box center [151, 216] width 34 height 8
click at [158, 216] on link "Sales by Day" at bounding box center [151, 215] width 34 height 7
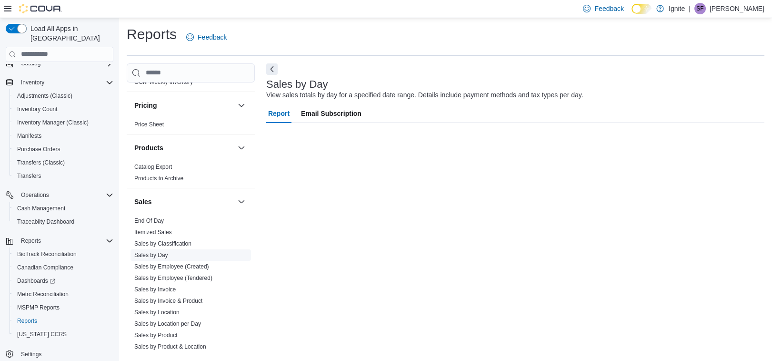
scroll to position [0, 0]
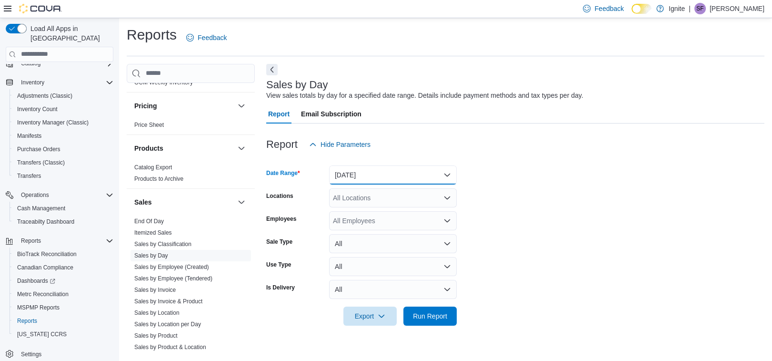
click at [366, 179] on button "[DATE]" at bounding box center [393, 174] width 128 height 19
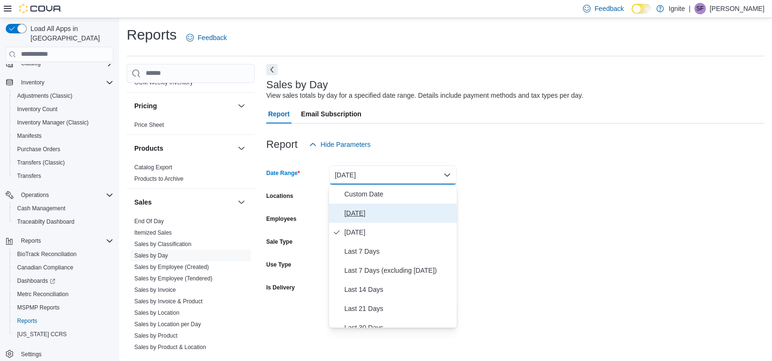
click at [357, 216] on span "[DATE]" at bounding box center [398, 212] width 109 height 11
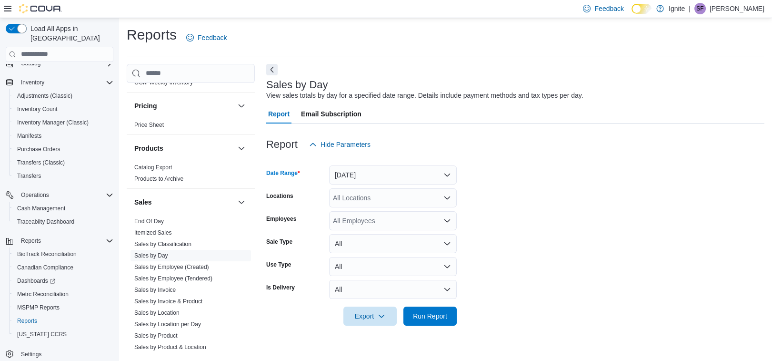
click at [381, 197] on div "All Locations" at bounding box center [393, 197] width 128 height 19
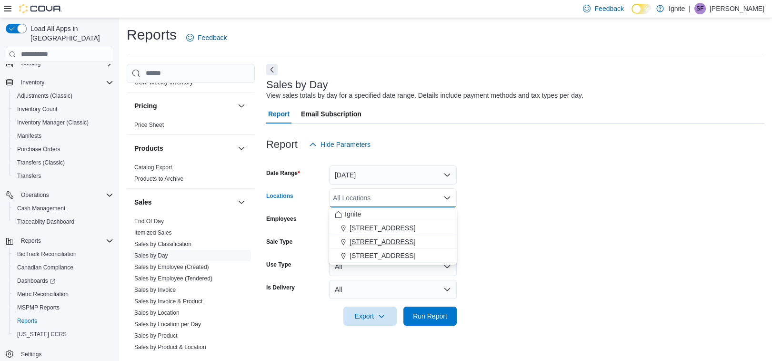
click at [366, 240] on span "[STREET_ADDRESS]" at bounding box center [383, 242] width 66 height 10
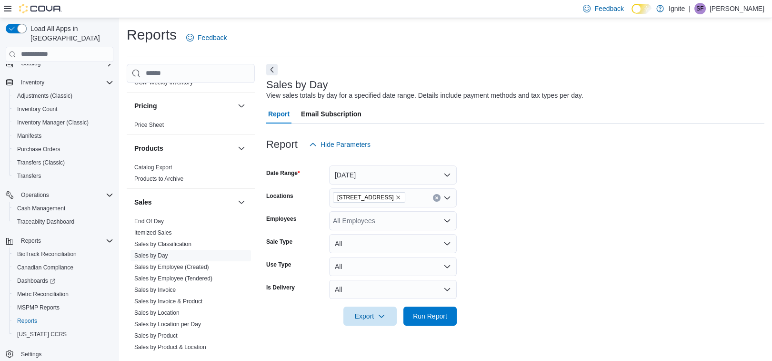
click at [546, 221] on form "Date Range [DATE] Locations [STREET_ADDRESS] Employees All Employees Sale Type …" at bounding box center [515, 240] width 498 height 172
click at [366, 314] on span "Export" at bounding box center [370, 315] width 42 height 19
click at [365, 276] on span "Export to Csv" at bounding box center [371, 278] width 43 height 8
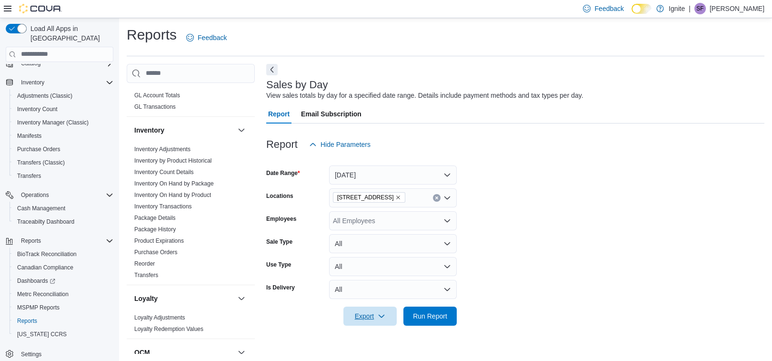
scroll to position [303, 0]
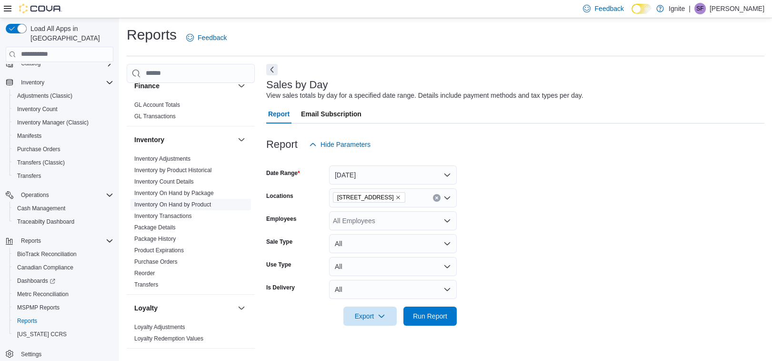
click at [196, 203] on link "Inventory On Hand by Product" at bounding box center [172, 204] width 77 height 7
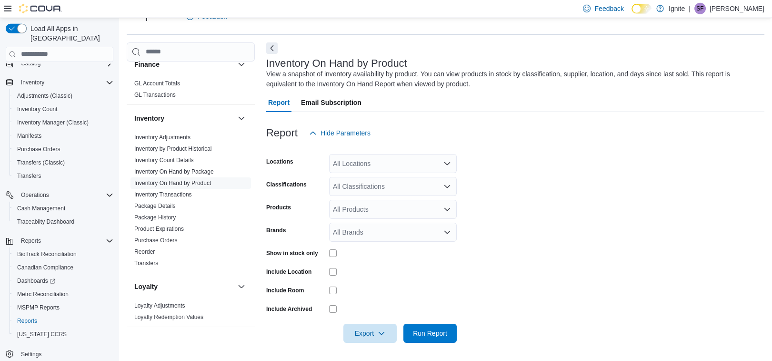
scroll to position [22, 0]
click at [190, 143] on span "Inventory by Product Historical" at bounding box center [191, 147] width 121 height 11
click at [193, 146] on link "Inventory by Product Historical" at bounding box center [173, 148] width 78 height 7
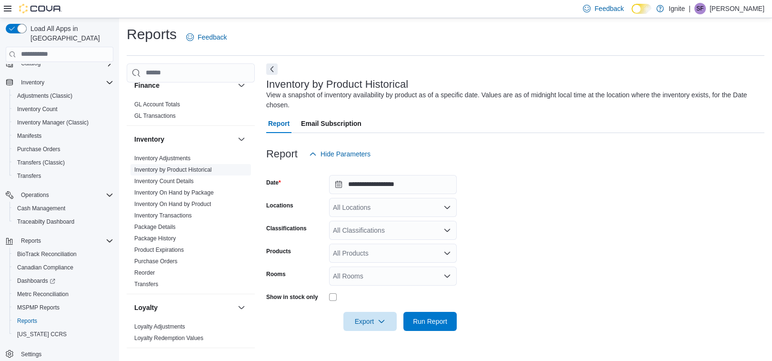
scroll to position [0, 0]
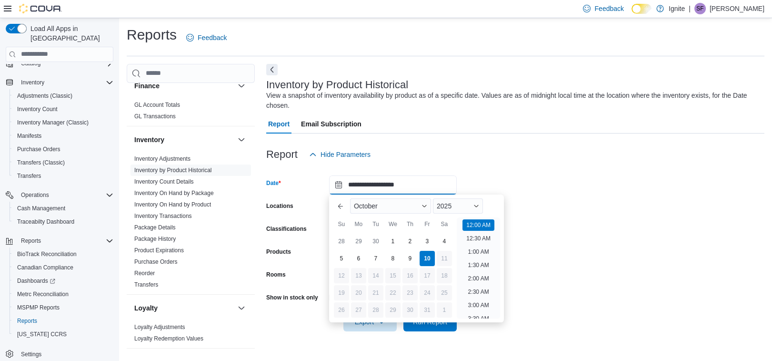
click at [337, 185] on input "**********" at bounding box center [393, 184] width 128 height 19
click at [341, 204] on button "Previous Month" at bounding box center [340, 205] width 15 height 15
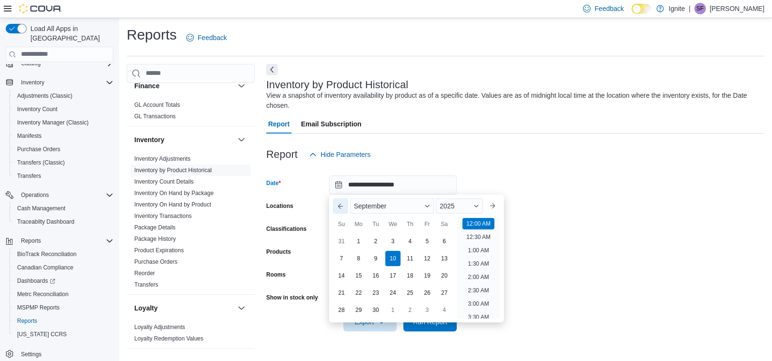
click at [341, 206] on button "Previous Month" at bounding box center [340, 205] width 15 height 15
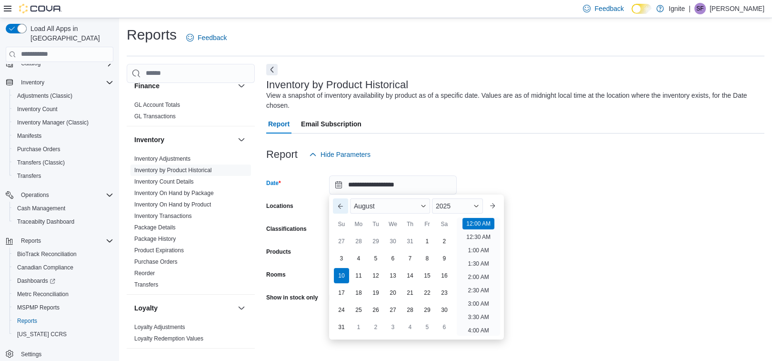
click at [341, 206] on button "Previous Month" at bounding box center [340, 205] width 15 height 15
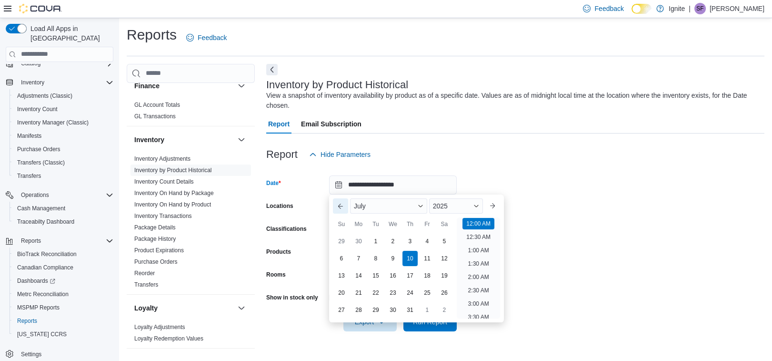
click at [341, 206] on button "Previous Month" at bounding box center [340, 205] width 15 height 15
click at [359, 306] on div "30" at bounding box center [358, 309] width 17 height 17
click at [555, 180] on form "**********" at bounding box center [515, 247] width 498 height 167
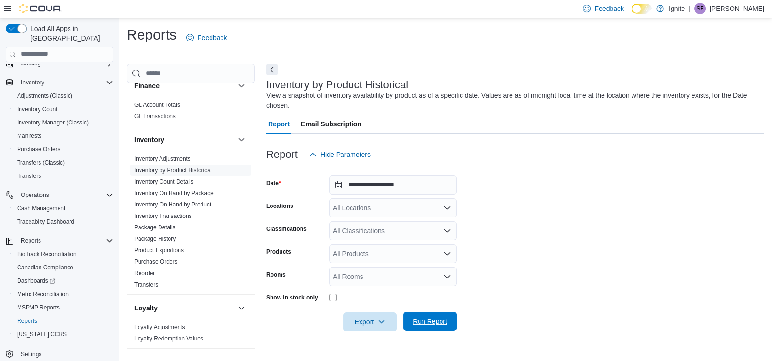
click at [426, 322] on span "Run Report" at bounding box center [430, 321] width 34 height 10
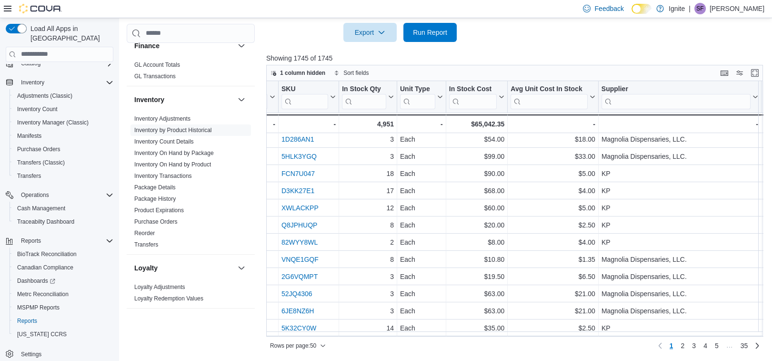
scroll to position [658, 408]
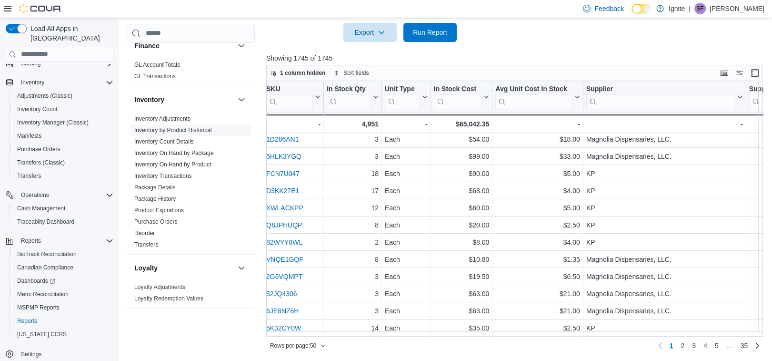
drag, startPoint x: 669, startPoint y: 335, endPoint x: 568, endPoint y: 343, distance: 100.8
click at [568, 343] on div "Rows per page : 50 Page 1 of 35 1 2 3 4 5 … 35" at bounding box center [514, 344] width 497 height 17
drag, startPoint x: 575, startPoint y: 331, endPoint x: 449, endPoint y: 334, distance: 125.3
click at [493, 334] on div "$2.50 - Avg Unit Cost In Stock, column 8, row 50" at bounding box center [538, 327] width 91 height 17
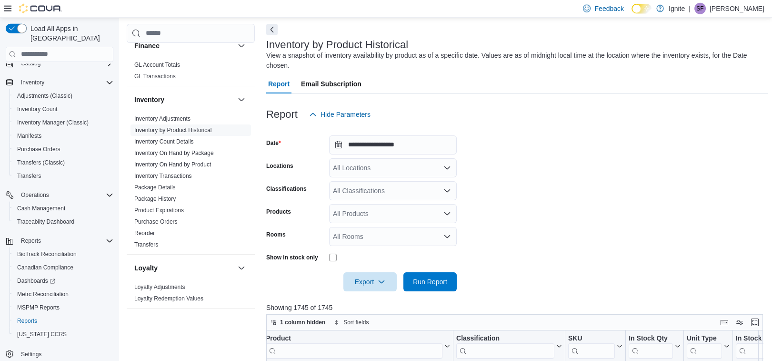
scroll to position [37, 0]
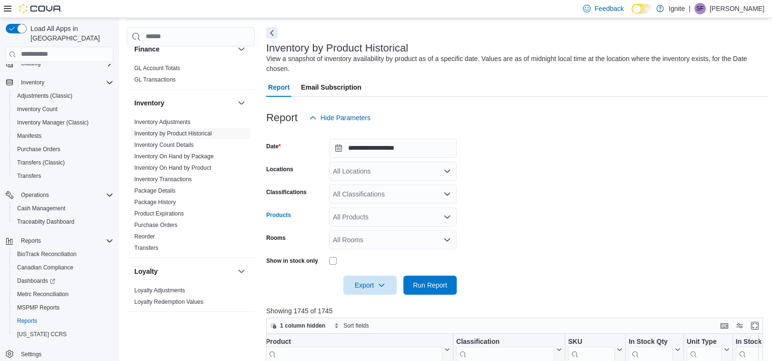
click at [447, 217] on icon "Open list of options" at bounding box center [448, 216] width 6 height 3
click at [447, 217] on icon "Close list of options" at bounding box center [448, 217] width 8 height 8
click at [447, 175] on div "All Locations" at bounding box center [393, 171] width 128 height 19
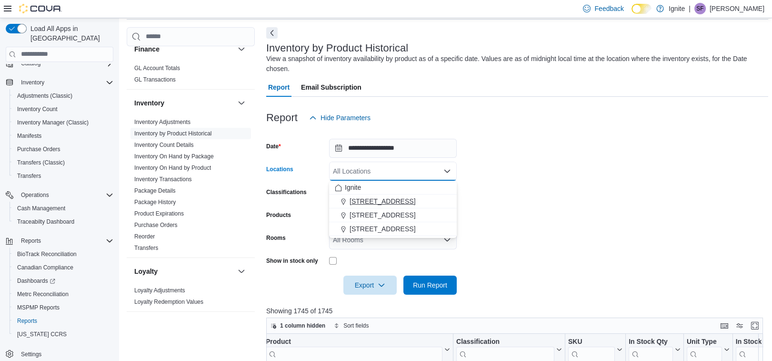
click at [388, 203] on span "[STREET_ADDRESS]" at bounding box center [383, 201] width 66 height 10
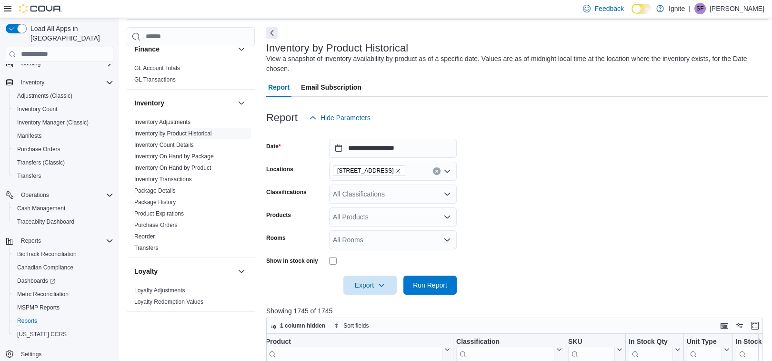
click at [550, 229] on form "**********" at bounding box center [517, 210] width 502 height 167
click at [425, 282] on span "Run Report" at bounding box center [430, 285] width 34 height 10
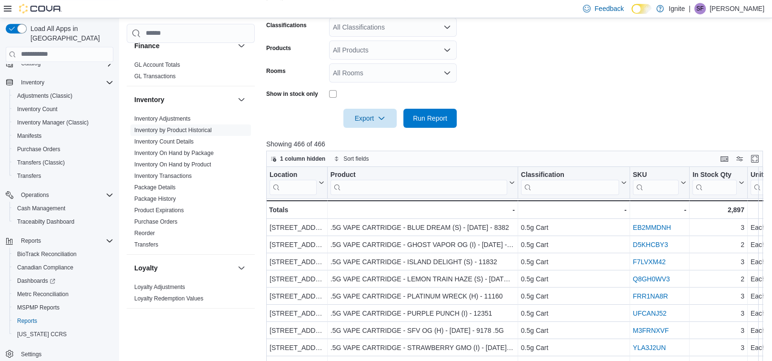
scroll to position [209, 0]
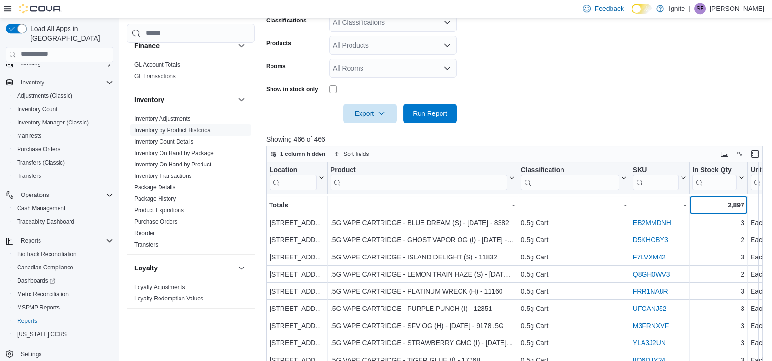
click at [697, 202] on div "2,897" at bounding box center [719, 204] width 52 height 11
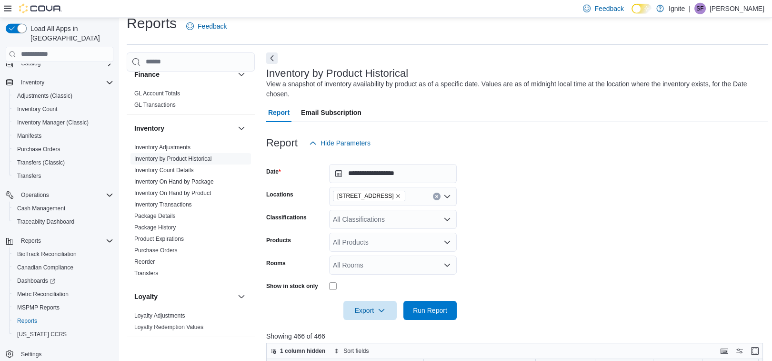
scroll to position [0, 0]
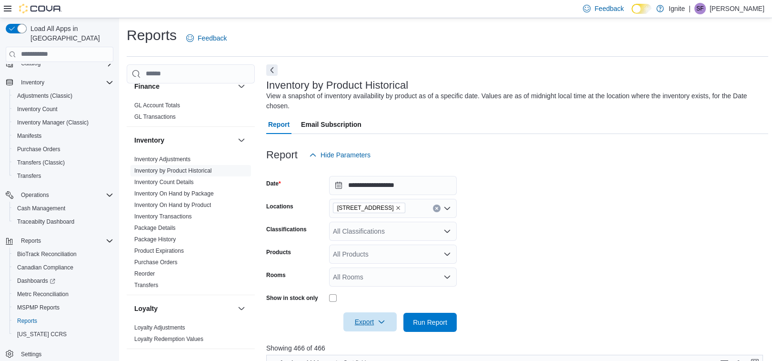
click at [364, 320] on span "Export" at bounding box center [370, 321] width 42 height 19
click at [363, 285] on span "Export to Csv" at bounding box center [371, 284] width 43 height 8
click at [338, 185] on input "**********" at bounding box center [393, 185] width 128 height 19
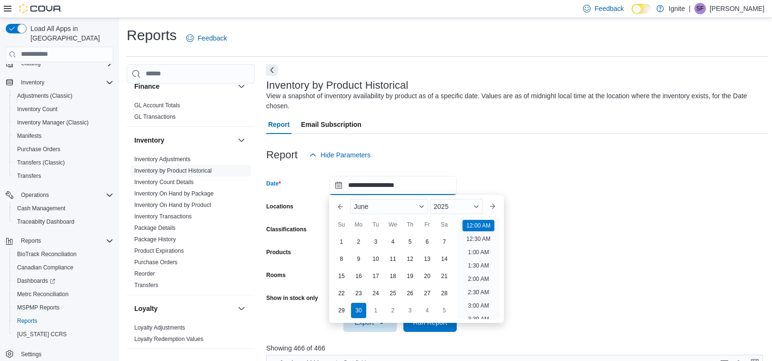
scroll to position [29, 0]
click at [493, 203] on button "Next month" at bounding box center [492, 206] width 15 height 15
click at [413, 311] on div "31" at bounding box center [410, 310] width 17 height 17
click at [627, 179] on form "**********" at bounding box center [517, 247] width 502 height 167
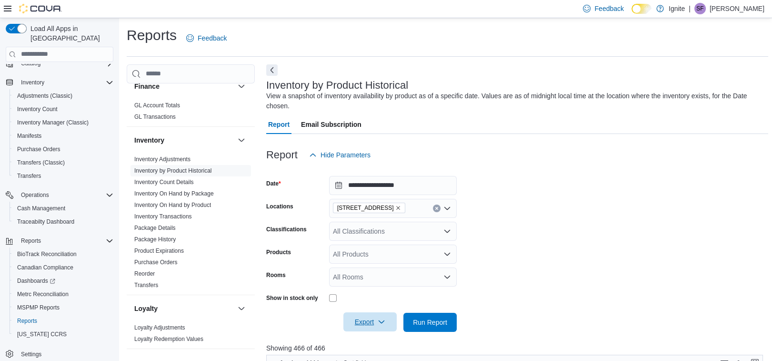
click at [371, 323] on span "Export" at bounding box center [370, 321] width 42 height 19
click at [374, 286] on span "Export to Csv" at bounding box center [371, 284] width 43 height 8
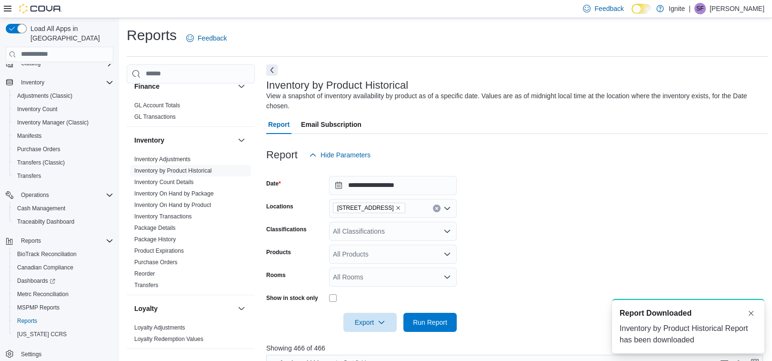
scroll to position [0, 0]
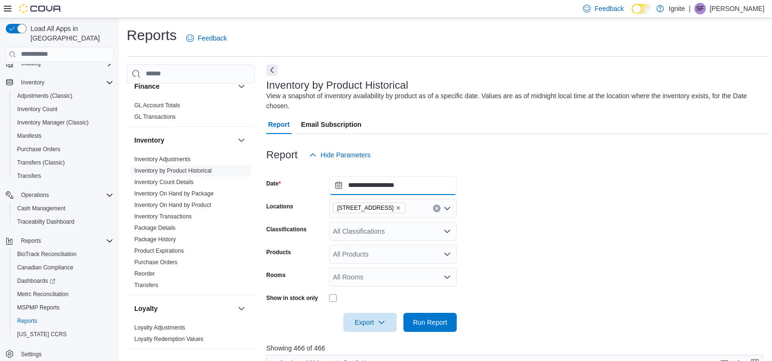
click at [341, 185] on input "**********" at bounding box center [393, 185] width 128 height 19
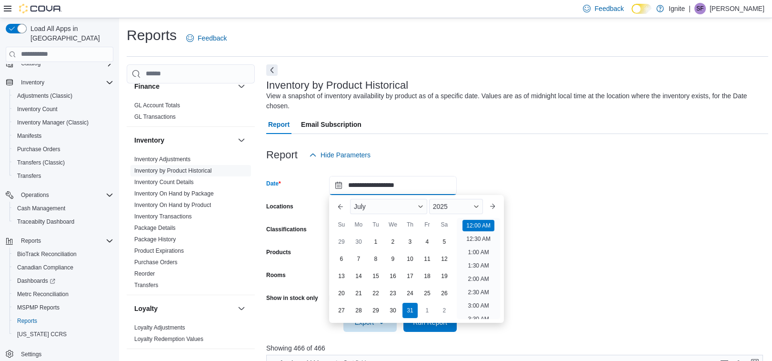
scroll to position [29, 0]
click at [495, 204] on button "Next month" at bounding box center [492, 206] width 15 height 15
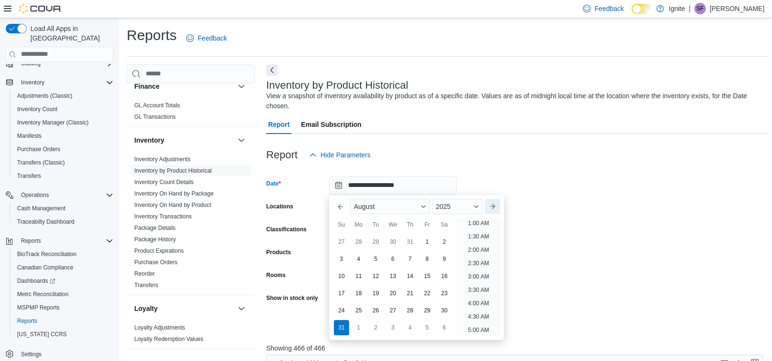
scroll to position [1, 0]
click at [340, 324] on div "31" at bounding box center [341, 327] width 17 height 17
click at [595, 183] on form "**********" at bounding box center [517, 247] width 502 height 167
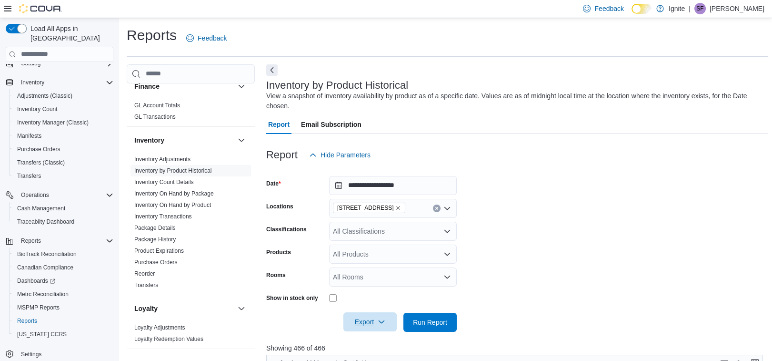
click at [367, 322] on span "Export" at bounding box center [370, 321] width 42 height 19
click at [360, 281] on span "Export to Csv" at bounding box center [371, 284] width 43 height 8
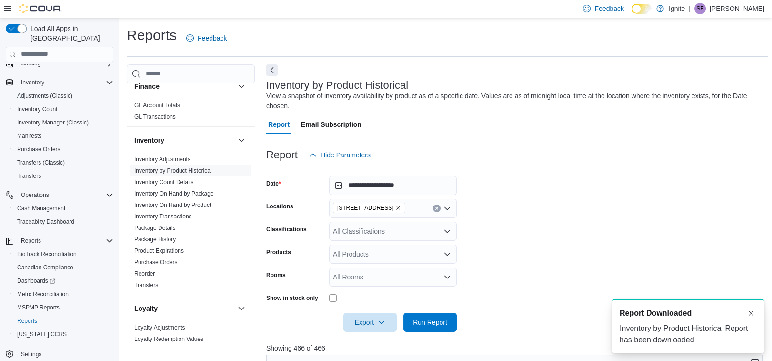
scroll to position [0, 0]
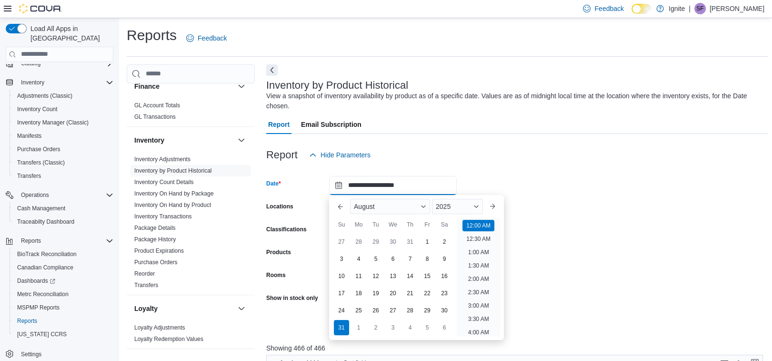
click at [340, 186] on input "**********" at bounding box center [393, 185] width 128 height 19
click at [493, 203] on button "Next month" at bounding box center [492, 206] width 15 height 15
type input "**********"
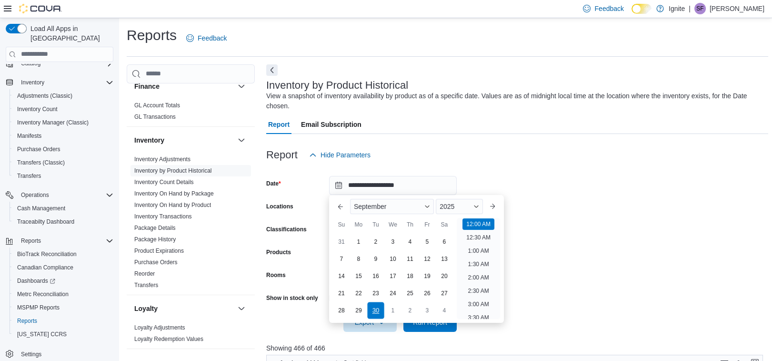
click at [376, 308] on div "30" at bounding box center [375, 310] width 17 height 17
click at [602, 210] on form "**********" at bounding box center [517, 247] width 502 height 167
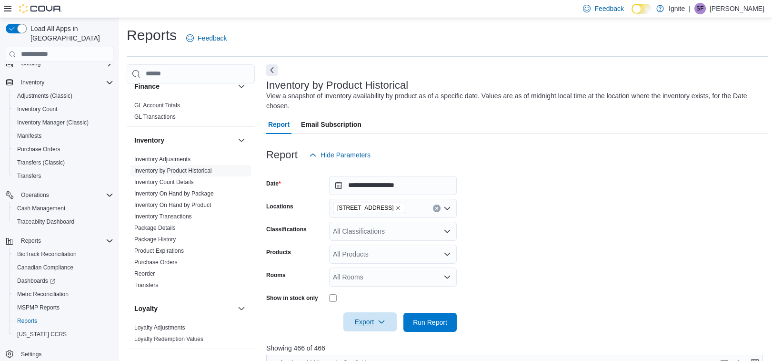
click at [361, 323] on span "Export" at bounding box center [370, 321] width 42 height 19
click at [366, 279] on button "Export to Csv" at bounding box center [371, 283] width 54 height 19
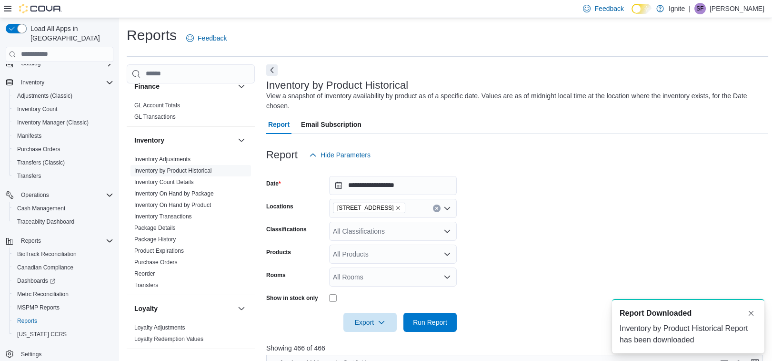
scroll to position [0, 0]
